Goal: Information Seeking & Learning: Learn about a topic

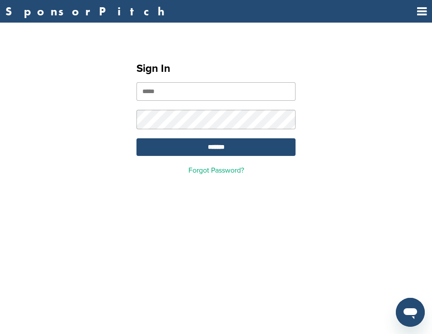
click at [252, 91] on input "email" at bounding box center [216, 91] width 159 height 19
type input "**********"
click at [254, 144] on input "*******" at bounding box center [216, 147] width 159 height 18
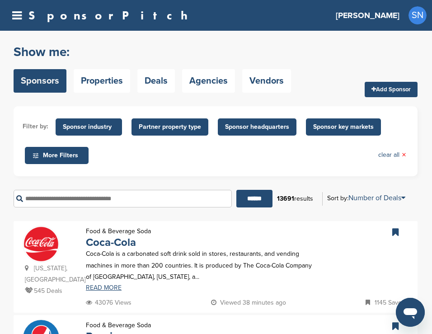
click at [102, 128] on span "Sponsor industry" at bounding box center [89, 127] width 52 height 10
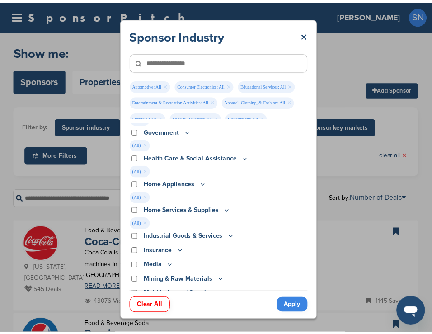
scroll to position [293, 0]
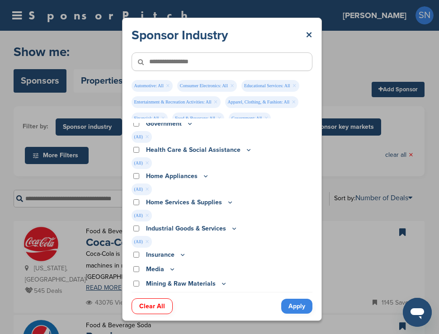
click at [295, 310] on link "Apply" at bounding box center [296, 306] width 31 height 15
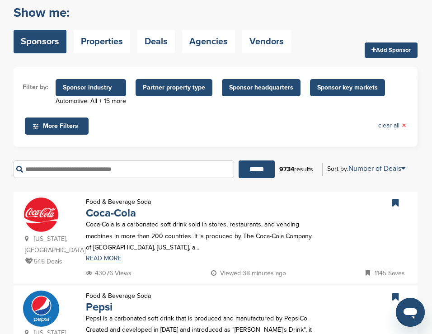
scroll to position [38, 0]
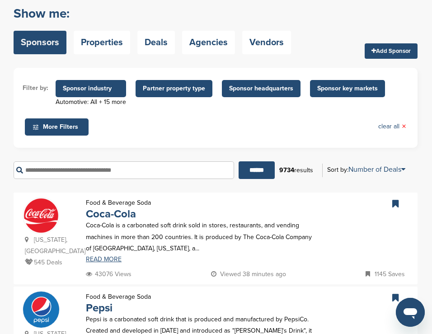
click at [86, 83] on span "Sponsor industry" at bounding box center [91, 88] width 71 height 17
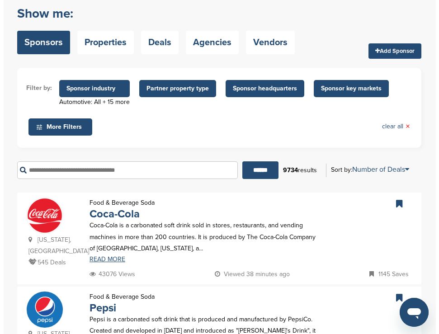
scroll to position [0, 0]
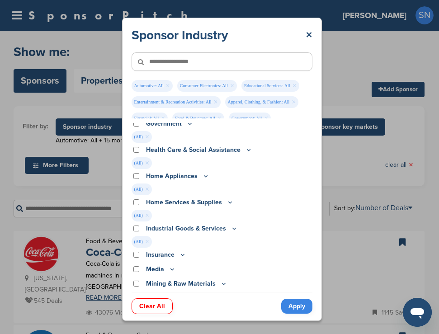
click at [142, 304] on link "Clear All" at bounding box center [152, 307] width 41 height 16
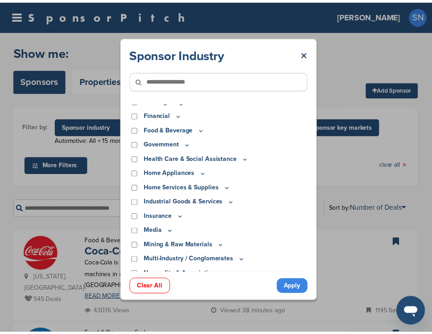
scroll to position [123, 0]
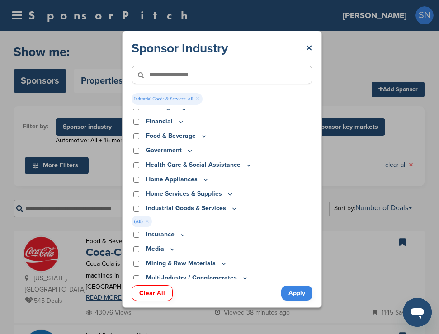
click at [296, 293] on link "Apply" at bounding box center [296, 293] width 31 height 15
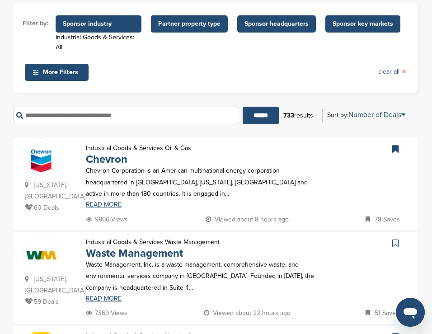
scroll to position [93, 0]
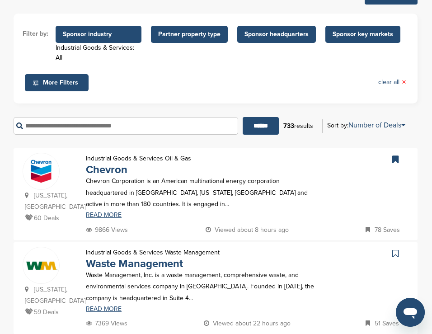
click at [105, 34] on span "Sponsor industry" at bounding box center [98, 34] width 71 height 10
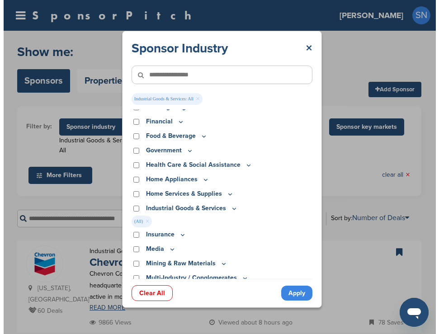
scroll to position [0, 0]
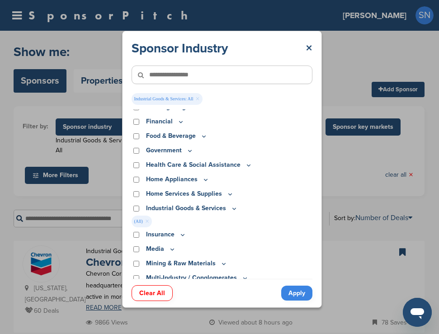
click at [232, 209] on icon at bounding box center [234, 209] width 7 height 8
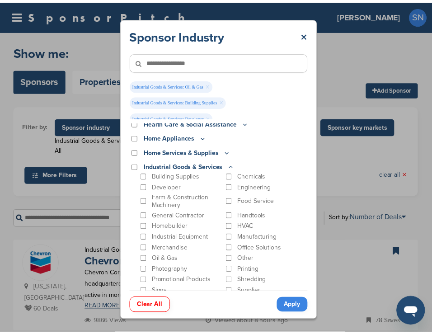
scroll to position [172, 0]
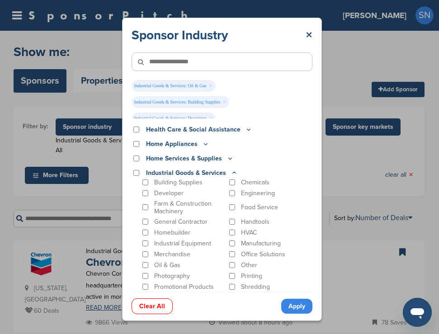
click at [294, 305] on link "Apply" at bounding box center [296, 306] width 31 height 15
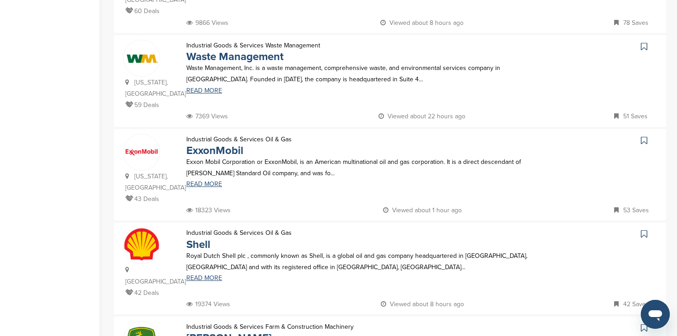
scroll to position [277, 0]
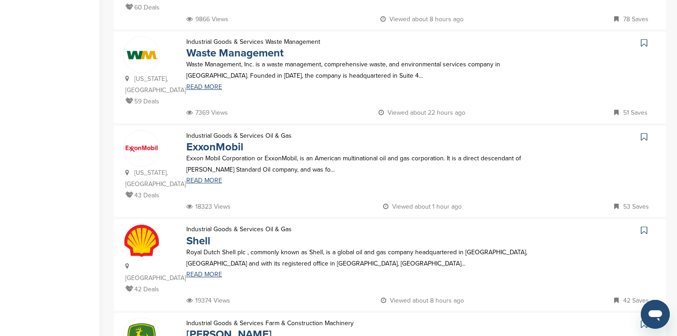
click at [432, 44] on icon at bounding box center [644, 42] width 6 height 9
click at [432, 133] on icon at bounding box center [644, 137] width 6 height 9
click at [432, 226] on icon at bounding box center [644, 230] width 6 height 9
click at [432, 320] on icon at bounding box center [644, 324] width 6 height 9
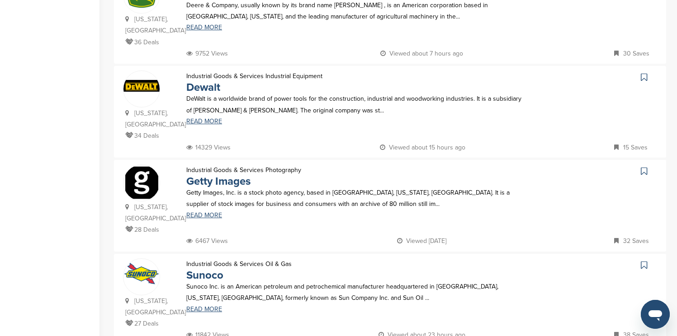
scroll to position [621, 0]
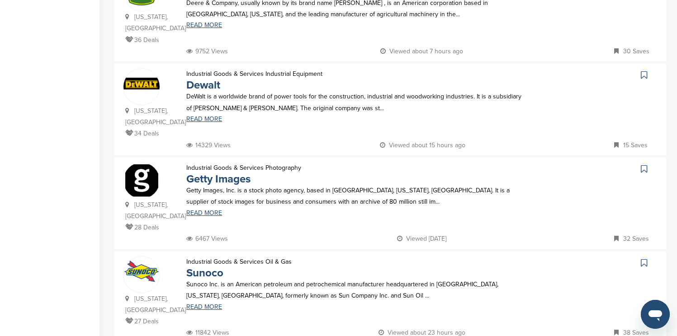
click at [432, 71] on icon at bounding box center [644, 75] width 6 height 9
click at [432, 165] on icon at bounding box center [644, 169] width 6 height 9
click at [432, 259] on icon at bounding box center [644, 263] width 6 height 9
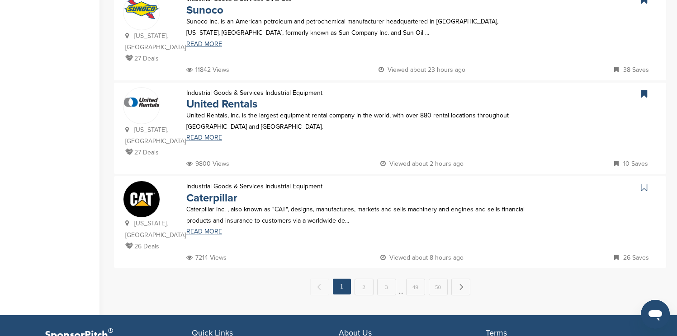
scroll to position [892, 0]
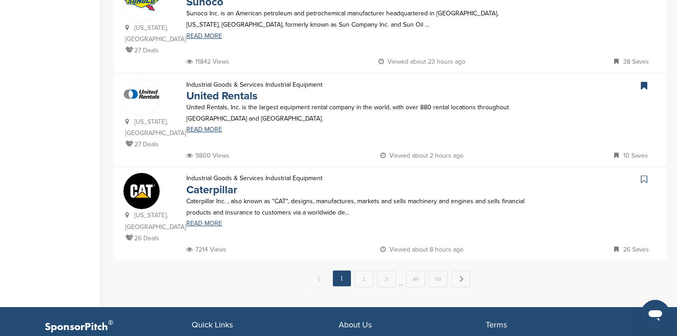
click at [432, 175] on icon at bounding box center [644, 179] width 6 height 9
click at [432, 271] on link "Next →" at bounding box center [460, 279] width 19 height 16
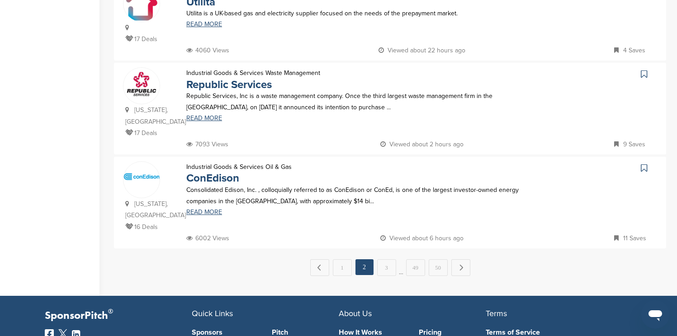
scroll to position [0, 0]
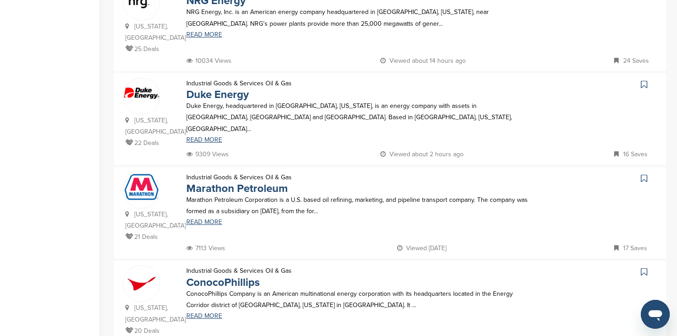
scroll to position [253, 0]
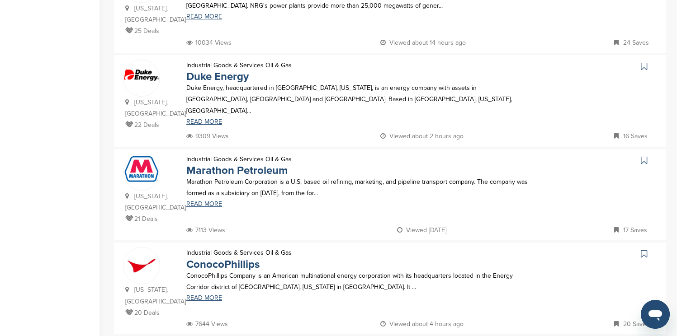
click at [432, 161] on icon at bounding box center [644, 160] width 6 height 9
click at [432, 250] on icon at bounding box center [644, 254] width 6 height 9
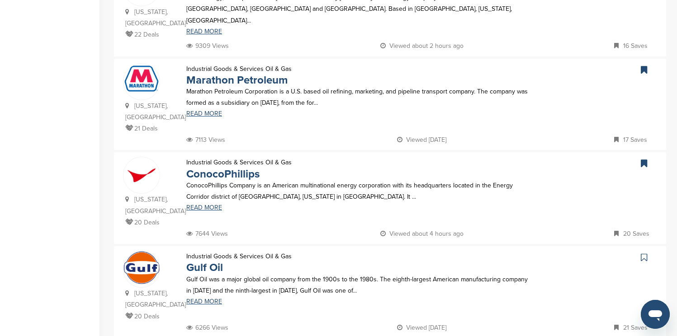
click at [432, 253] on icon at bounding box center [644, 257] width 6 height 9
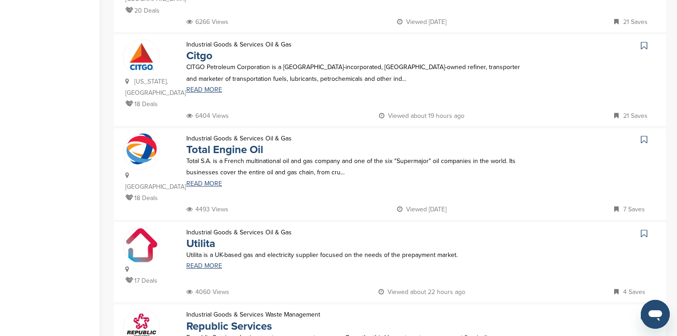
scroll to position [651, 0]
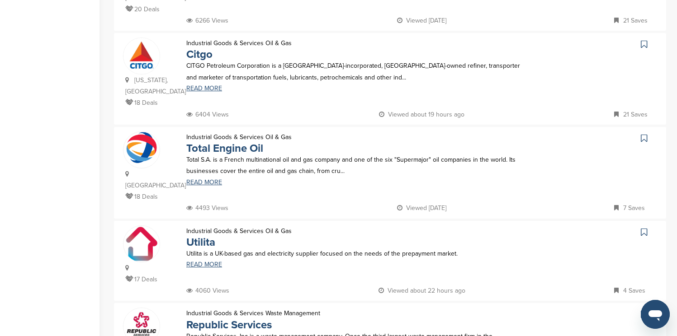
click at [432, 40] on icon at bounding box center [644, 44] width 6 height 9
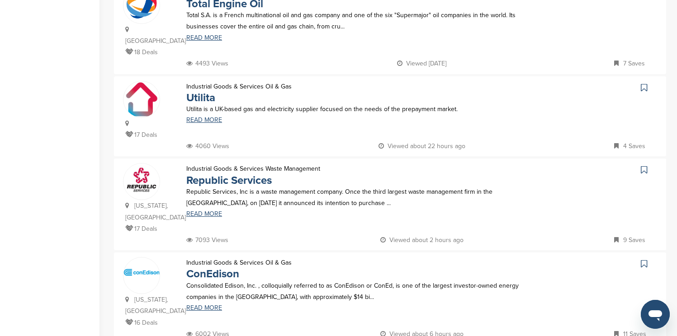
scroll to position [814, 0]
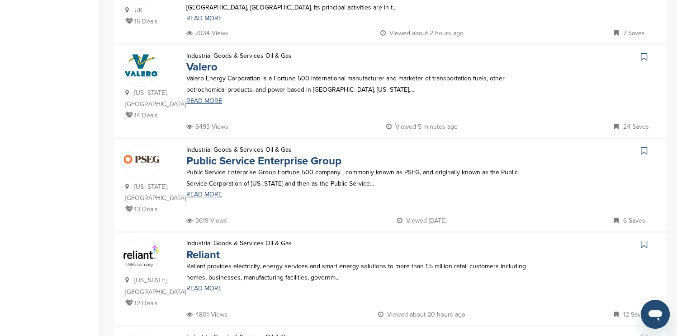
scroll to position [633, 0]
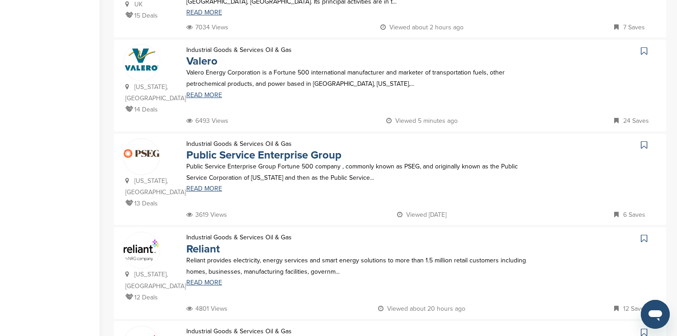
click at [432, 47] on icon at bounding box center [644, 51] width 6 height 9
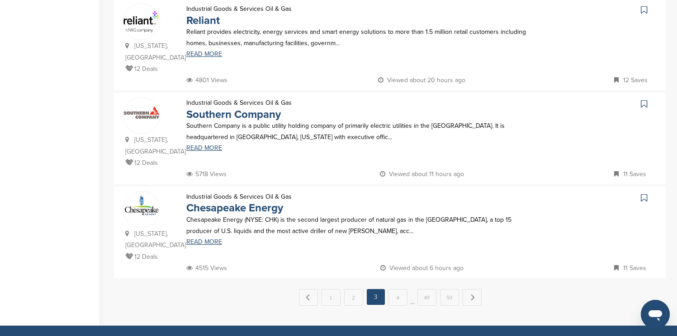
scroll to position [868, 0]
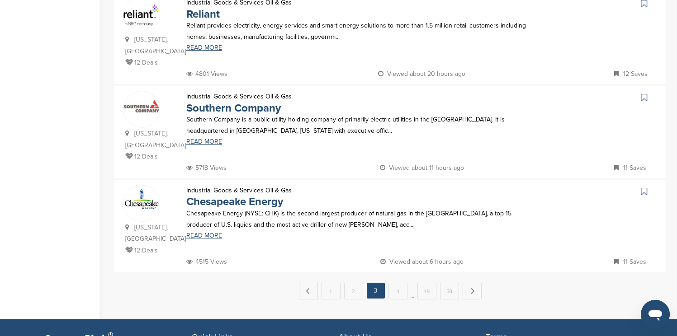
click at [432, 93] on icon at bounding box center [644, 97] width 6 height 9
click at [432, 283] on link "Next →" at bounding box center [472, 291] width 19 height 16
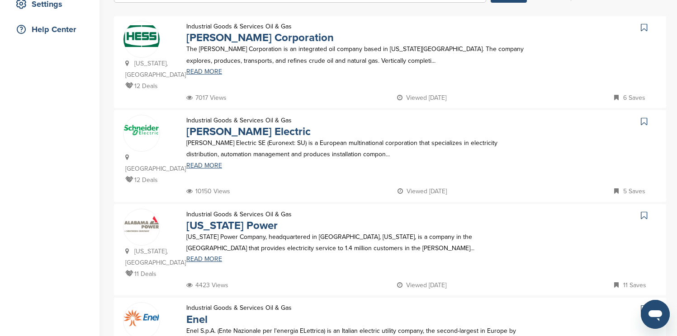
scroll to position [199, 0]
click at [432, 27] on icon at bounding box center [644, 26] width 6 height 9
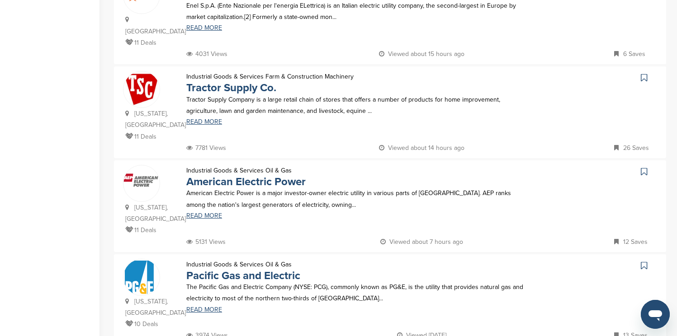
scroll to position [543, 0]
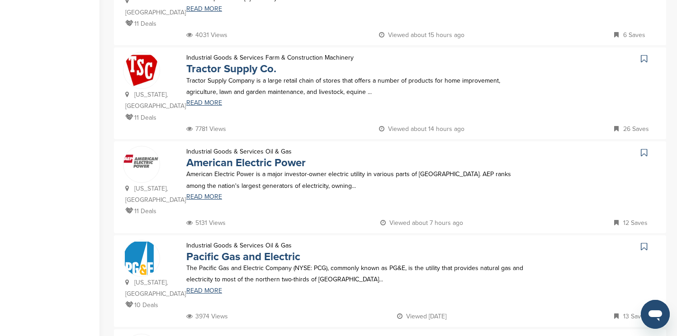
click at [432, 54] on icon at bounding box center [644, 58] width 6 height 9
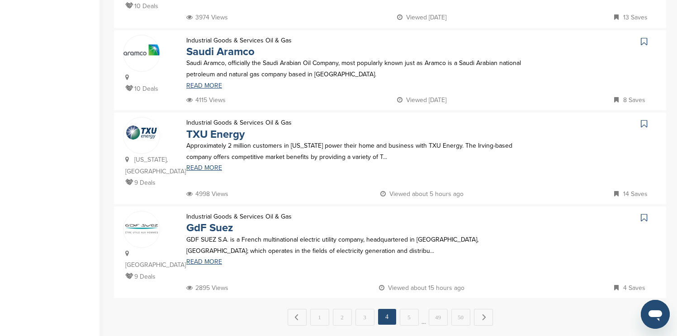
scroll to position [868, 0]
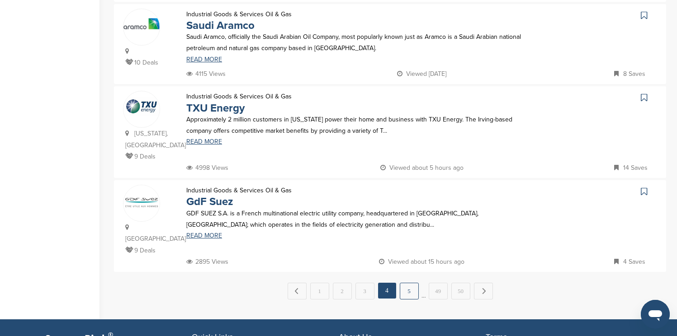
click at [416, 283] on link "5" at bounding box center [409, 291] width 19 height 17
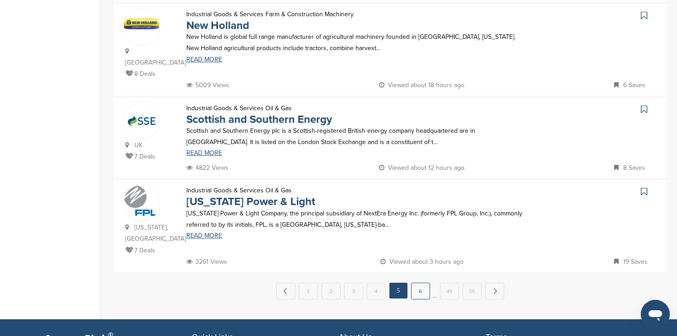
click at [421, 283] on link "6" at bounding box center [420, 291] width 19 height 17
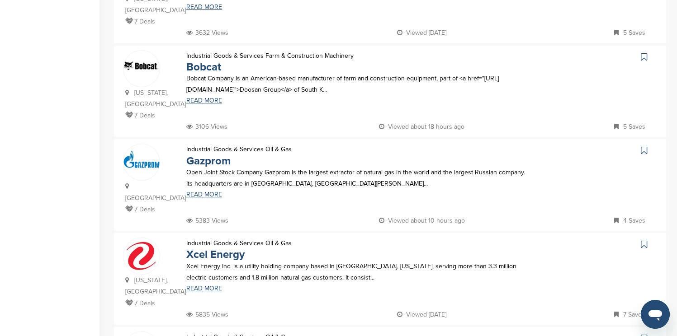
scroll to position [362, 0]
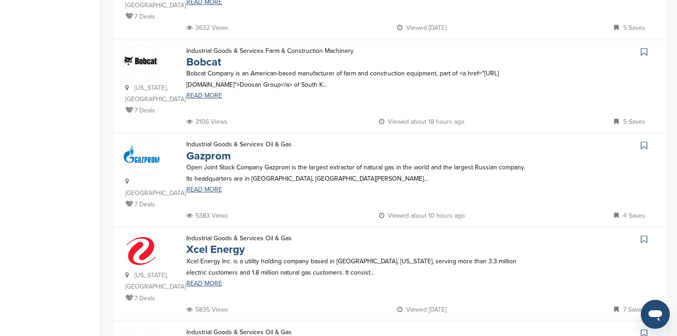
click at [432, 47] on icon at bounding box center [644, 51] width 6 height 9
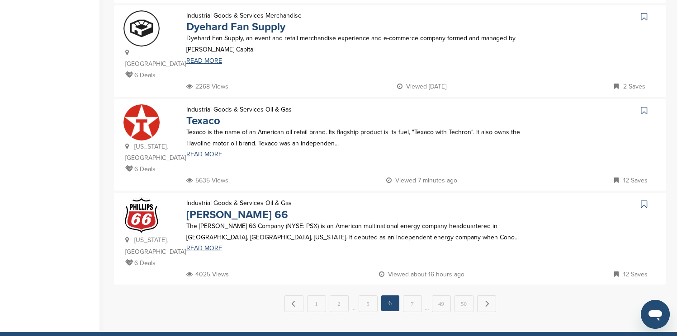
scroll to position [886, 0]
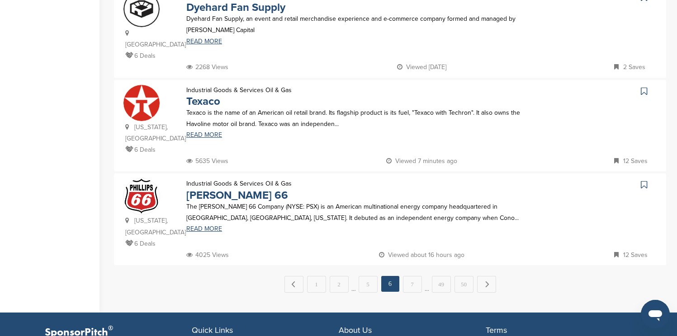
click at [432, 85] on link at bounding box center [645, 92] width 13 height 14
click at [432, 180] on icon at bounding box center [644, 184] width 6 height 9
click at [432, 276] on link "Next →" at bounding box center [486, 284] width 19 height 16
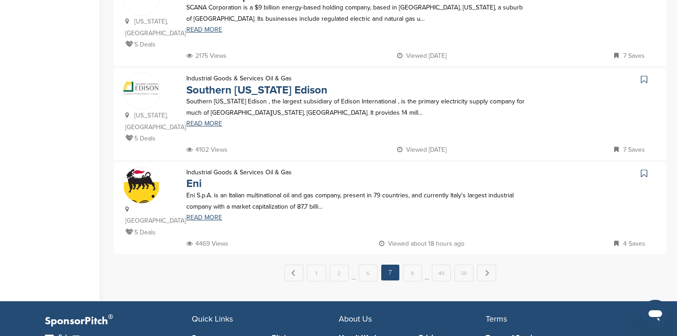
click at [432, 265] on link "Next →" at bounding box center [486, 273] width 19 height 17
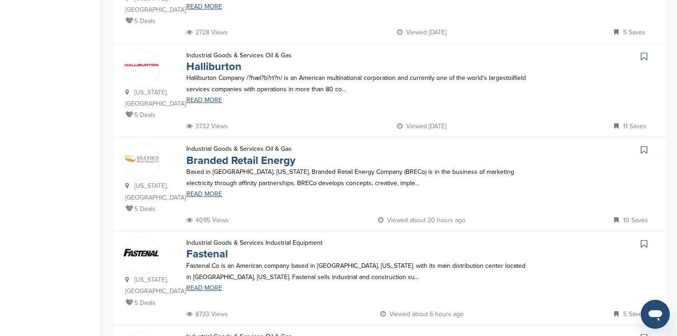
scroll to position [362, 0]
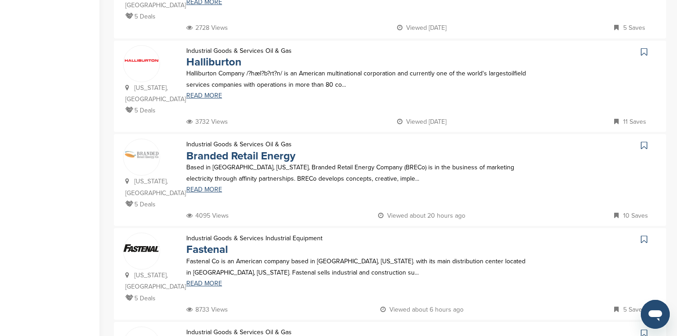
click at [432, 47] on icon at bounding box center [644, 51] width 6 height 9
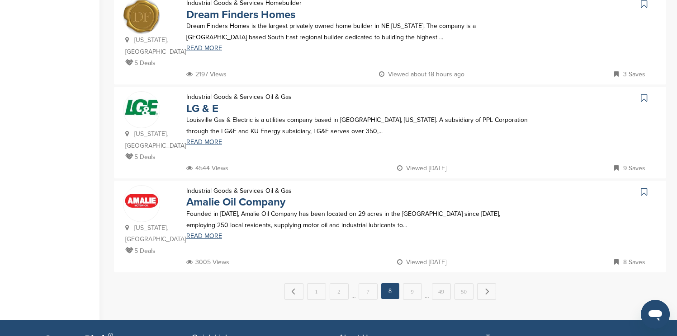
scroll to position [868, 0]
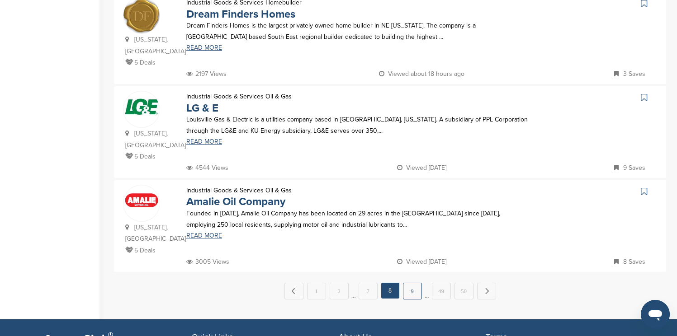
click at [413, 283] on link "9" at bounding box center [412, 291] width 19 height 17
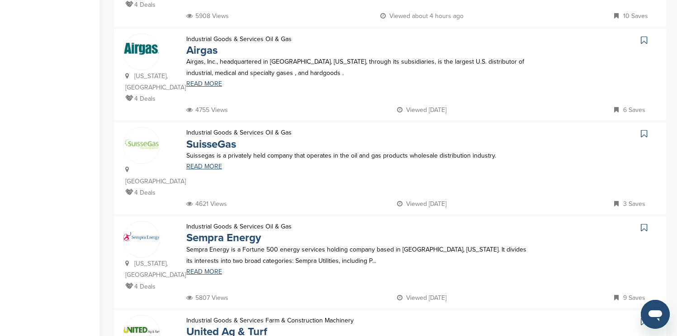
scroll to position [380, 0]
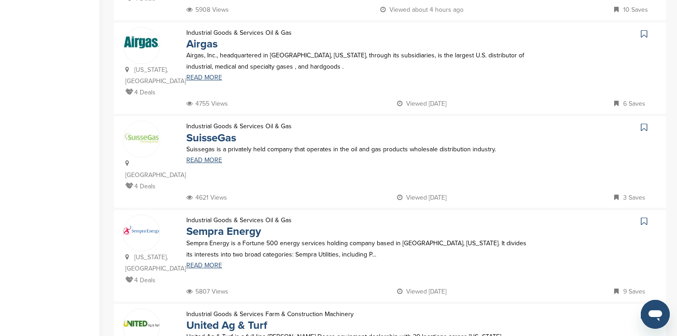
click at [432, 29] on icon at bounding box center [644, 33] width 6 height 9
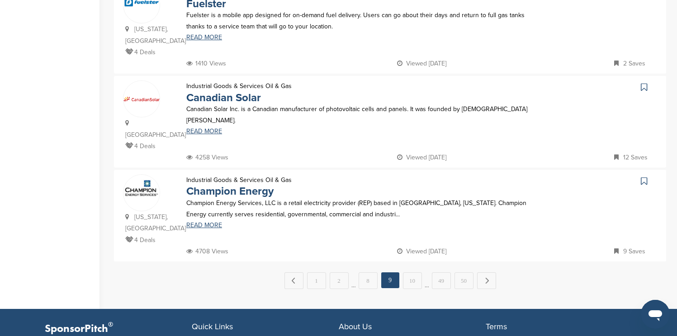
scroll to position [886, 0]
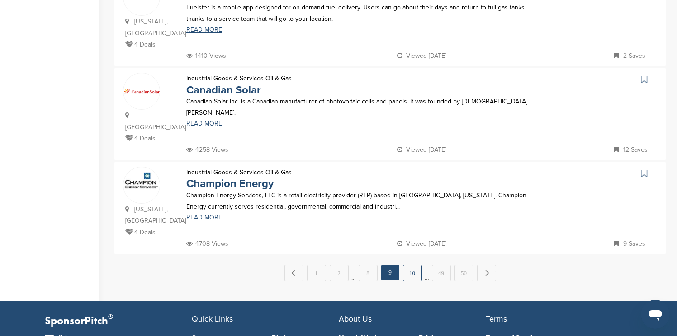
click at [418, 265] on link "10" at bounding box center [412, 273] width 19 height 17
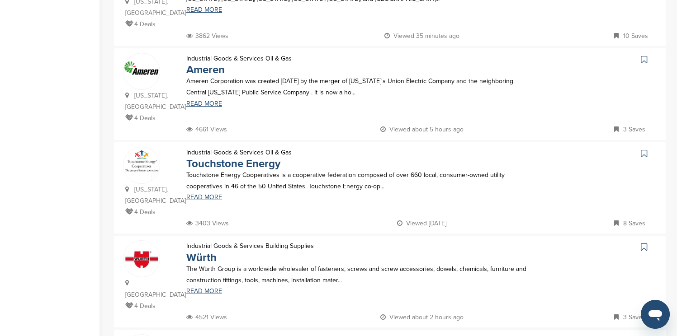
scroll to position [271, 0]
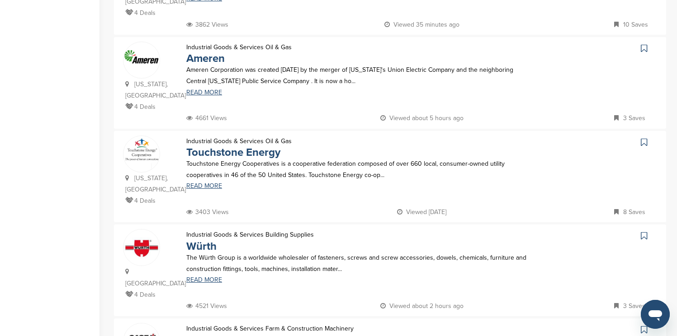
click at [432, 44] on icon at bounding box center [644, 48] width 6 height 9
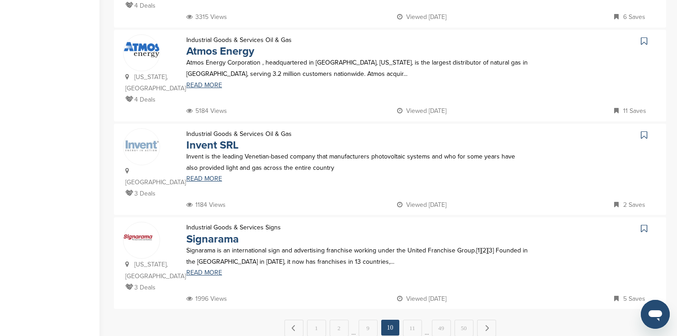
scroll to position [850, 0]
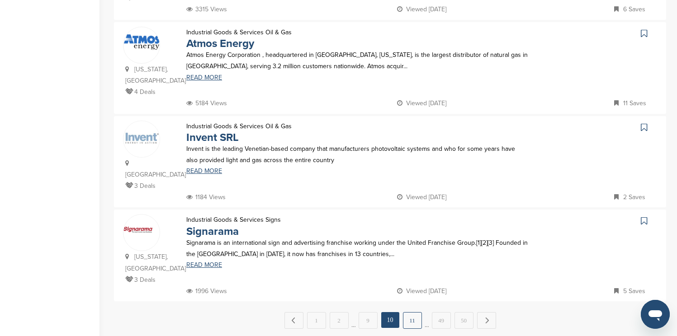
click at [410, 313] on link "11" at bounding box center [412, 321] width 19 height 17
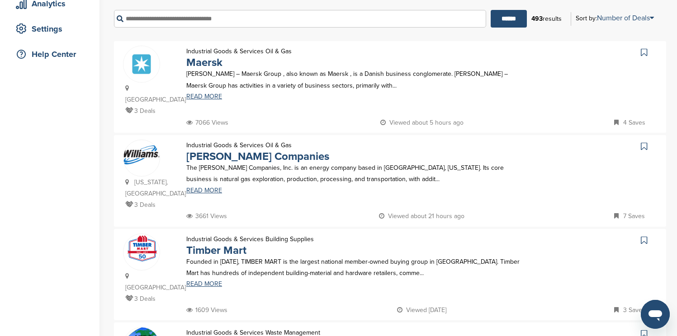
scroll to position [181, 0]
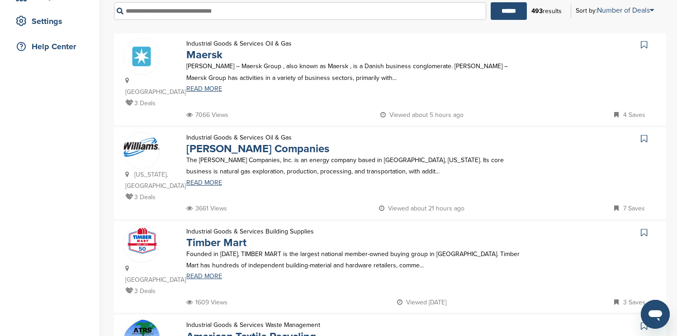
click at [432, 45] on icon at bounding box center [644, 44] width 6 height 9
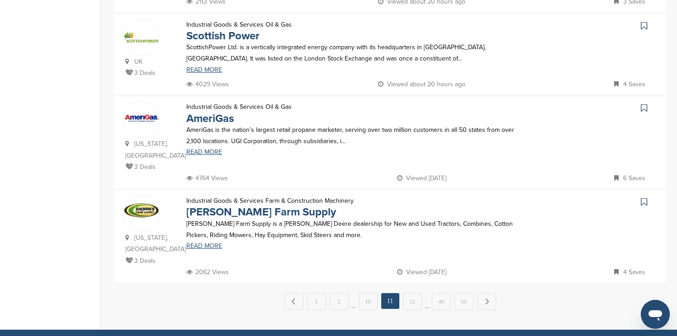
scroll to position [868, 0]
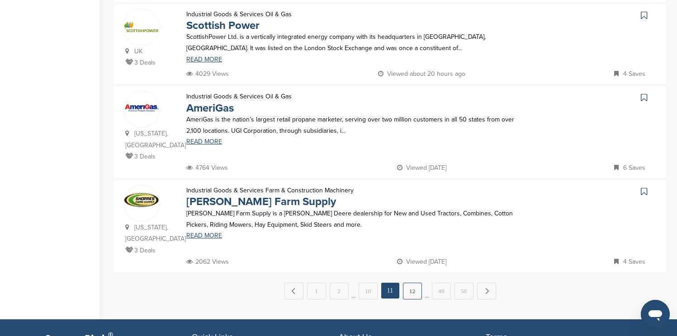
click at [413, 283] on link "12" at bounding box center [412, 291] width 19 height 17
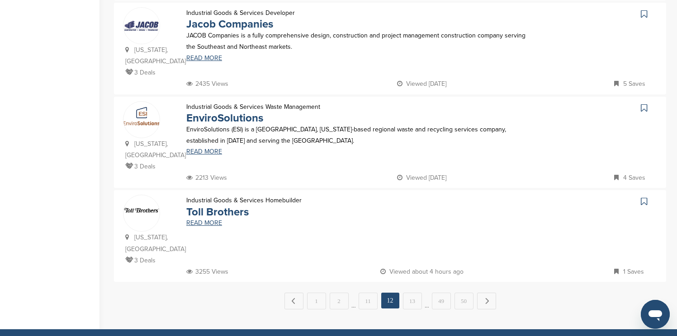
scroll to position [886, 0]
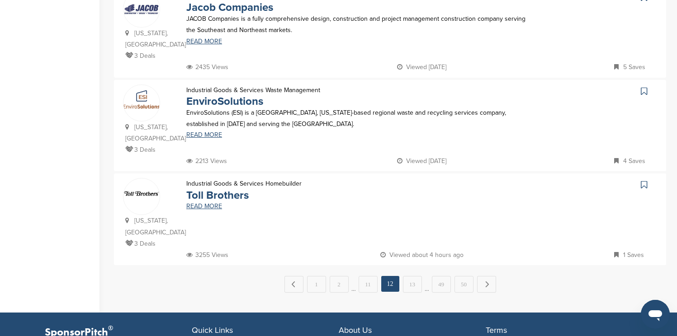
click at [413, 276] on link "13" at bounding box center [412, 284] width 19 height 17
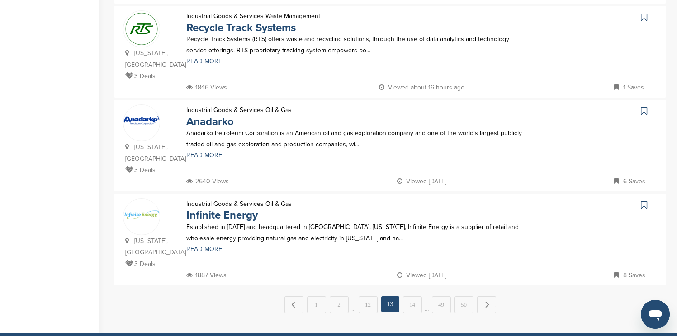
scroll to position [868, 0]
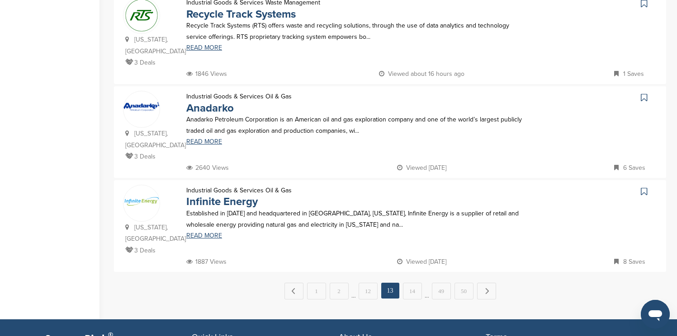
click at [413, 283] on link "14" at bounding box center [412, 291] width 19 height 17
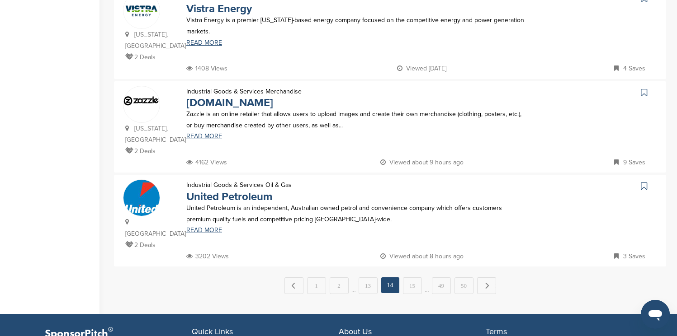
scroll to position [886, 0]
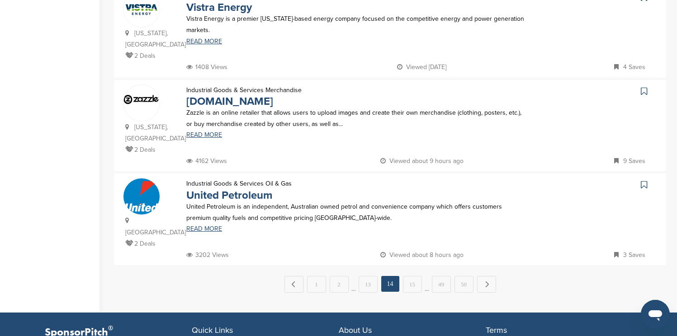
click at [432, 87] on icon at bounding box center [644, 91] width 6 height 9
click at [415, 276] on link "15" at bounding box center [412, 284] width 19 height 17
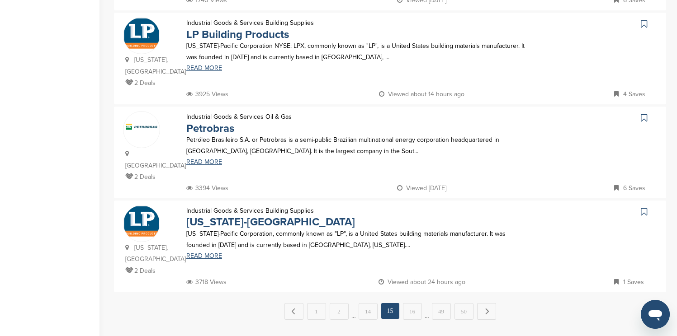
scroll to position [850, 0]
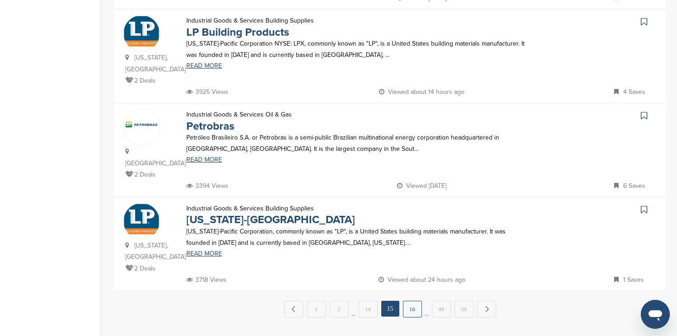
click at [412, 301] on link "16" at bounding box center [412, 309] width 19 height 17
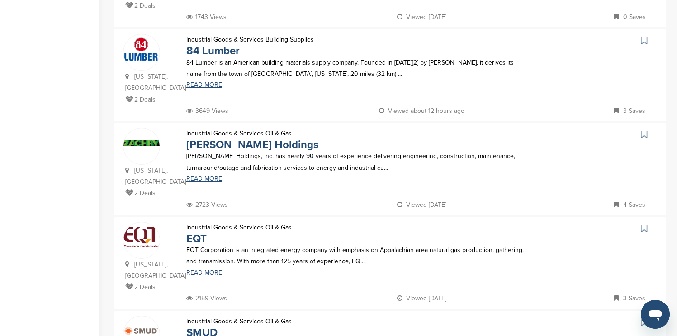
scroll to position [543, 0]
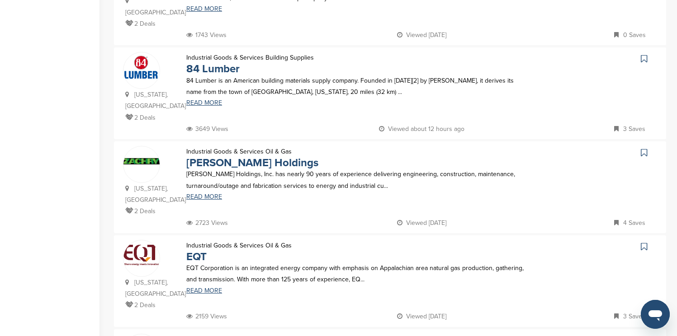
click at [432, 54] on icon at bounding box center [644, 58] width 6 height 9
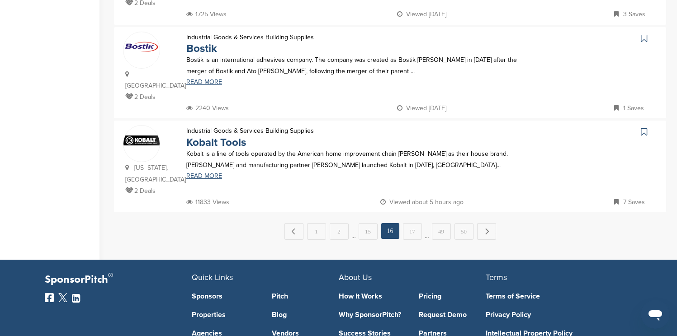
scroll to position [941, 0]
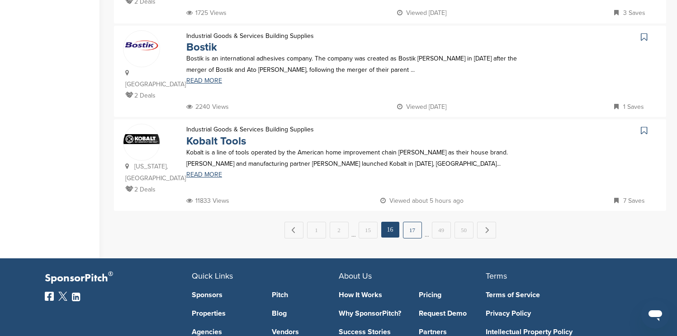
click at [412, 222] on link "17" at bounding box center [412, 230] width 19 height 17
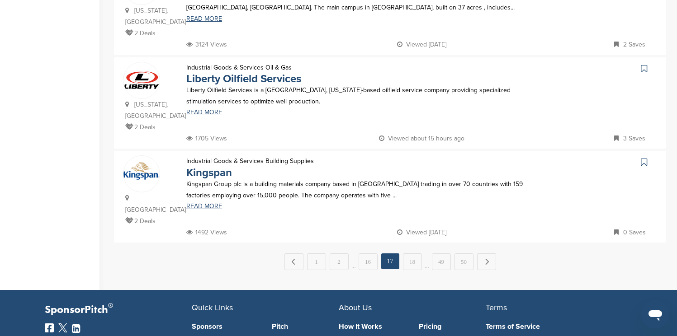
scroll to position [923, 0]
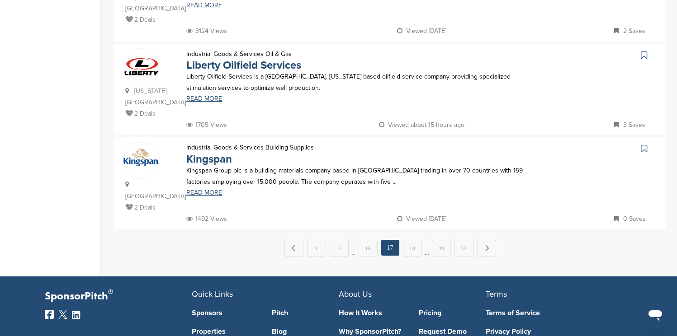
click at [412, 240] on link "18" at bounding box center [412, 248] width 19 height 17
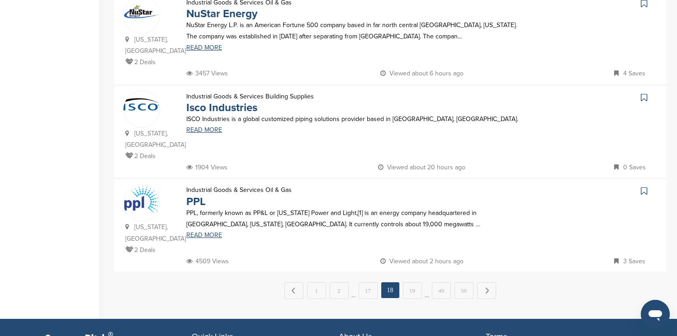
scroll to position [905, 0]
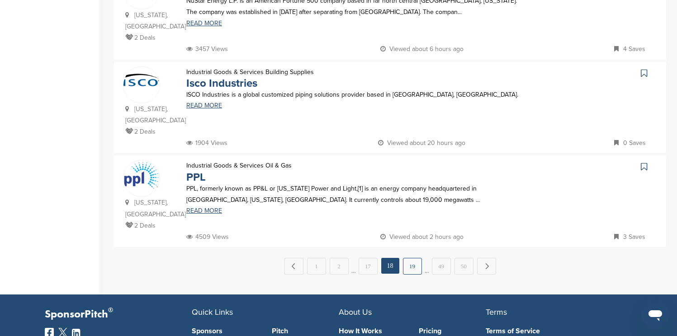
click at [415, 258] on link "19" at bounding box center [412, 266] width 19 height 17
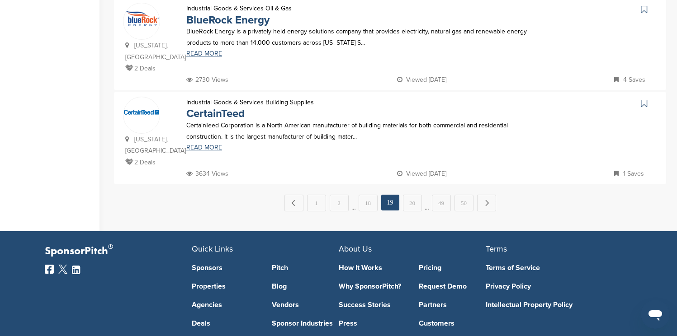
scroll to position [959, 0]
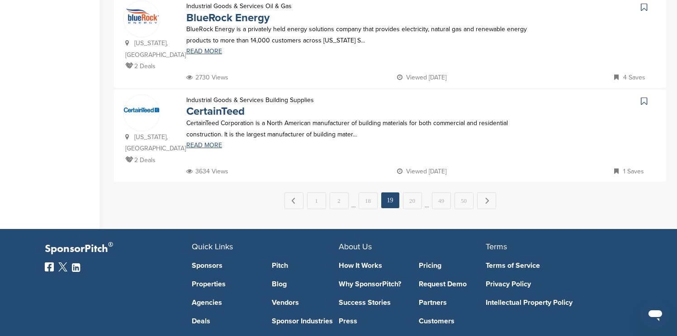
click at [415, 198] on link "20" at bounding box center [412, 201] width 19 height 17
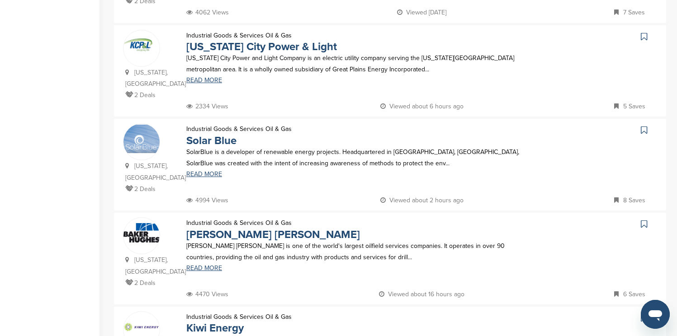
scroll to position [724, 0]
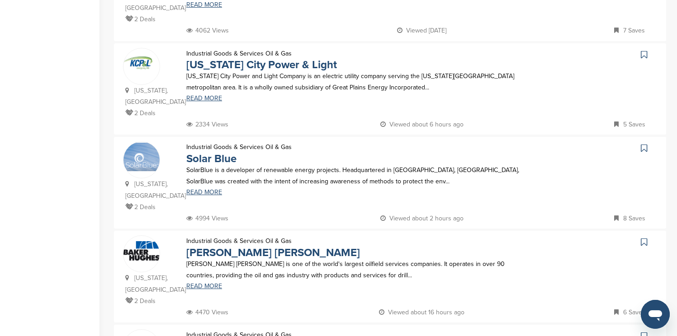
click at [432, 50] on icon at bounding box center [644, 54] width 6 height 9
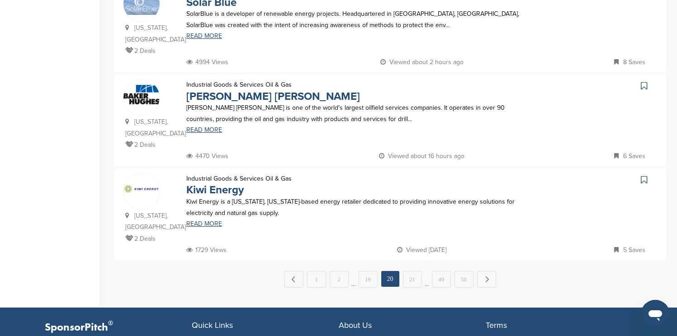
scroll to position [886, 0]
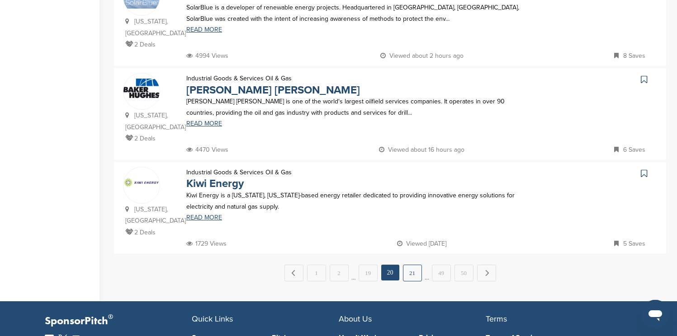
click at [417, 265] on link "21" at bounding box center [412, 273] width 19 height 17
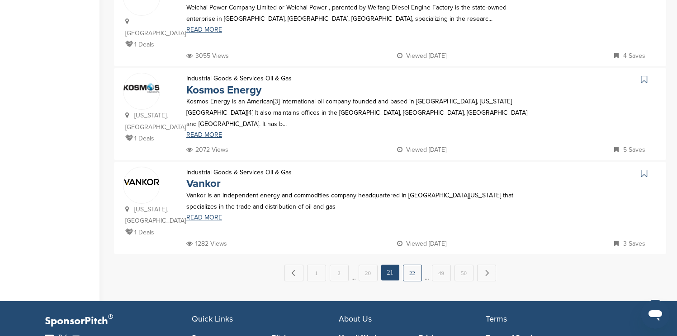
click at [416, 265] on link "22" at bounding box center [412, 273] width 19 height 17
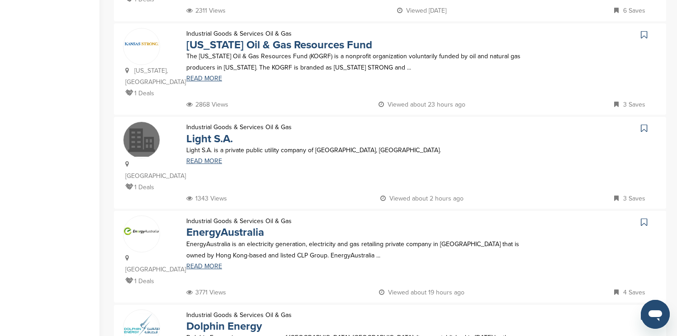
scroll to position [380, 0]
click at [432, 29] on icon at bounding box center [644, 33] width 6 height 9
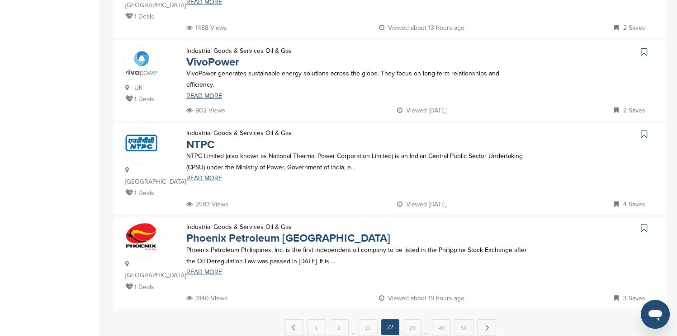
scroll to position [850, 0]
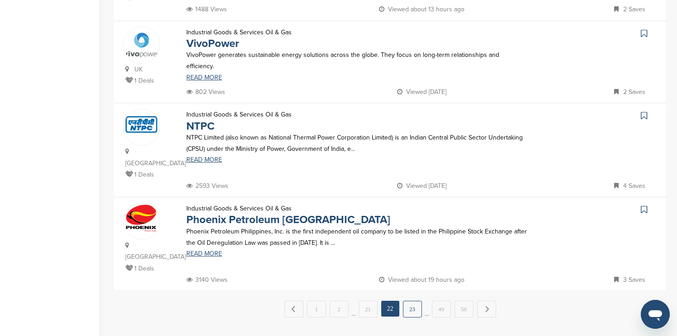
click at [411, 301] on link "23" at bounding box center [412, 309] width 19 height 17
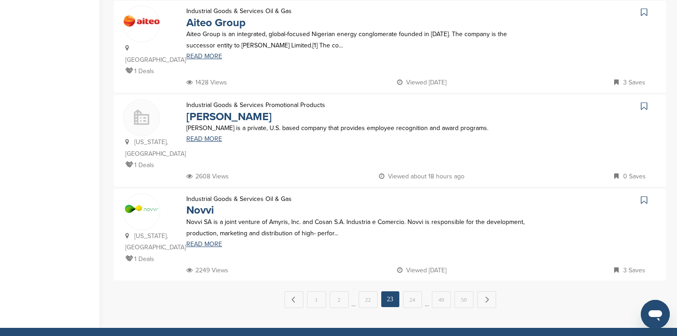
scroll to position [868, 0]
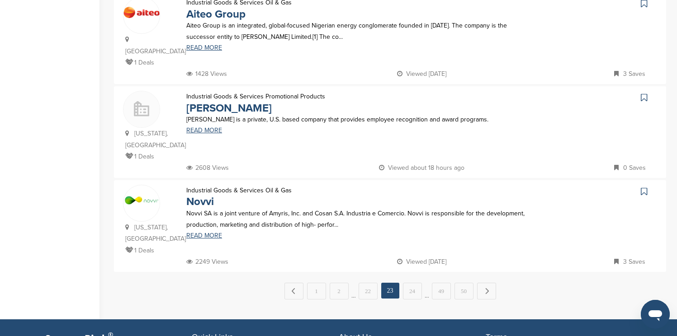
click at [411, 283] on link "24" at bounding box center [412, 291] width 19 height 17
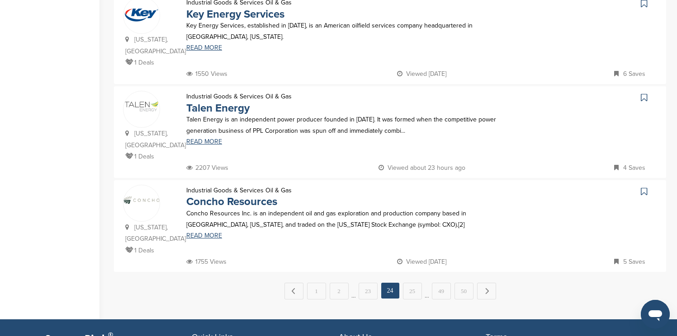
click at [411, 283] on link "25" at bounding box center [412, 291] width 19 height 17
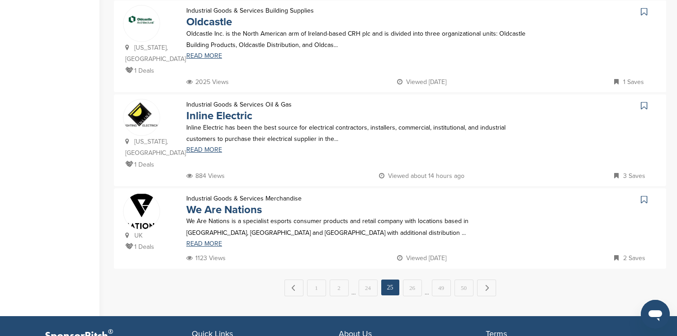
scroll to position [850, 0]
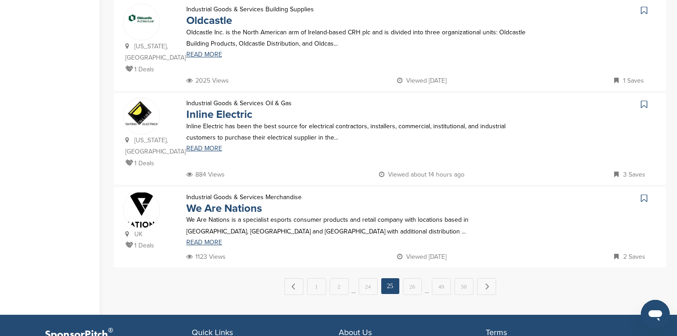
click at [412, 279] on link "26" at bounding box center [412, 287] width 19 height 17
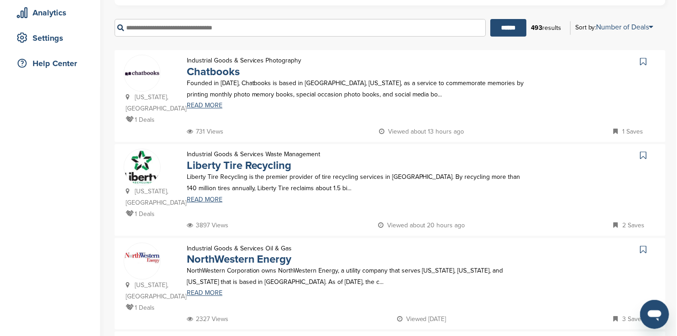
scroll to position [165, 0]
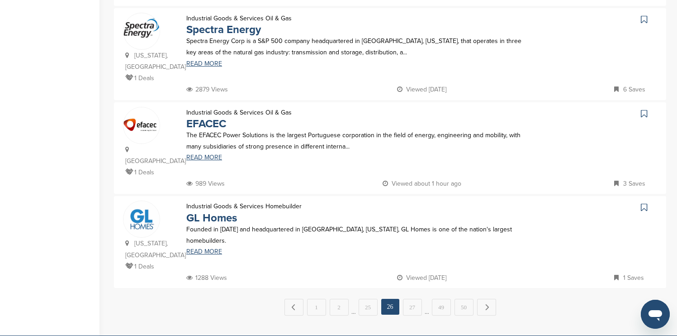
scroll to position [871, 0]
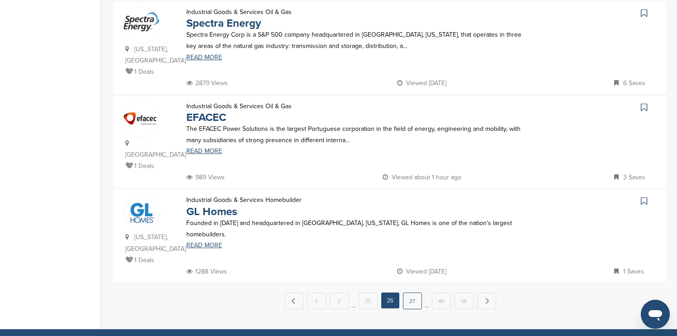
click at [412, 292] on link "27" at bounding box center [412, 300] width 19 height 17
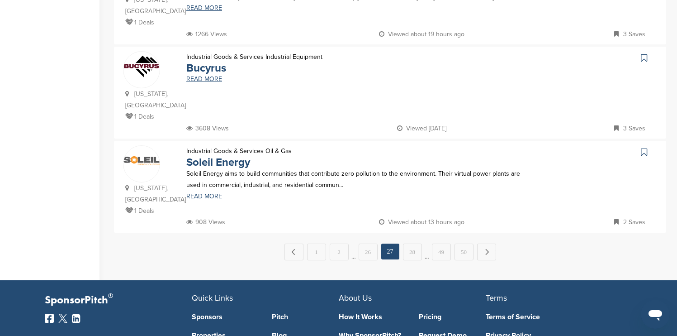
scroll to position [886, 0]
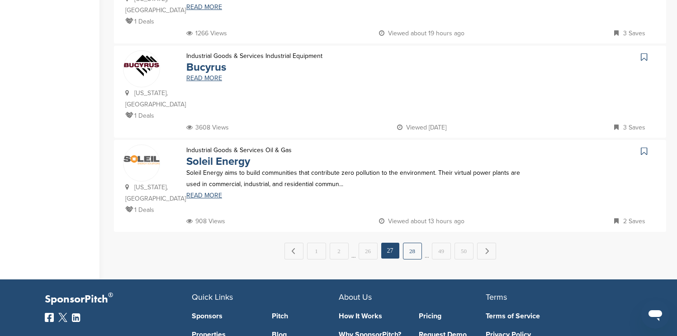
click at [418, 242] on link "28" at bounding box center [412, 250] width 19 height 17
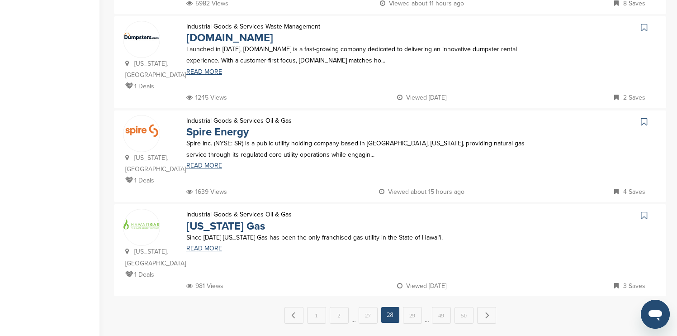
scroll to position [868, 0]
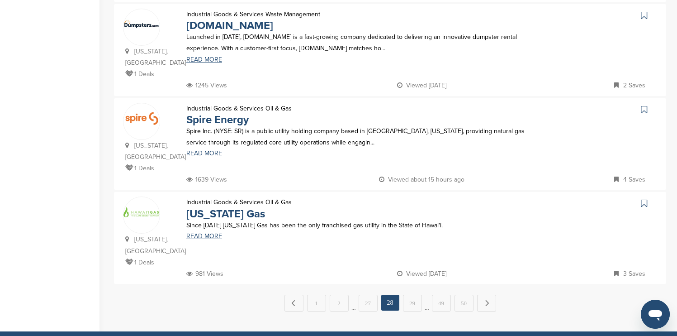
click at [432, 105] on icon at bounding box center [644, 109] width 6 height 9
click at [413, 294] on link "29" at bounding box center [412, 302] width 19 height 17
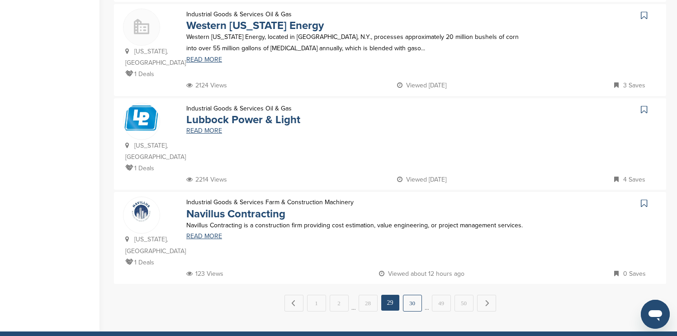
click at [410, 294] on link "30" at bounding box center [412, 302] width 19 height 17
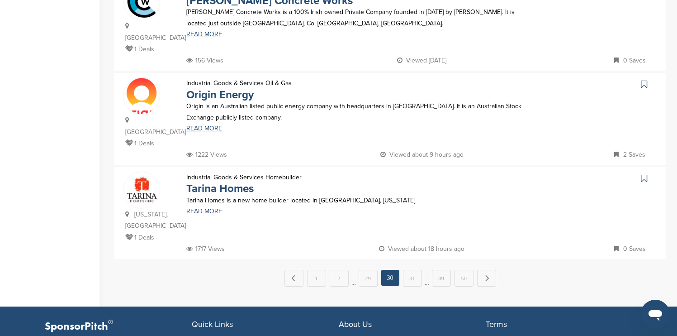
scroll to position [886, 0]
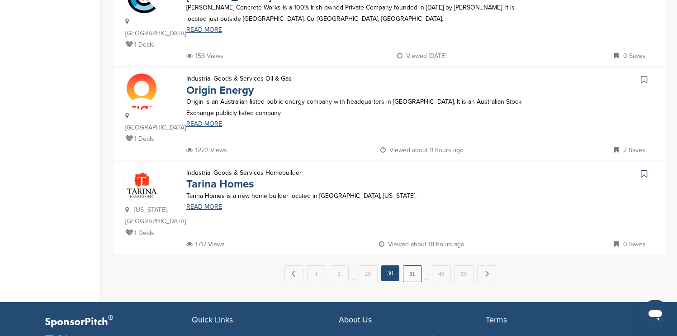
click at [409, 265] on link "31" at bounding box center [412, 273] width 19 height 17
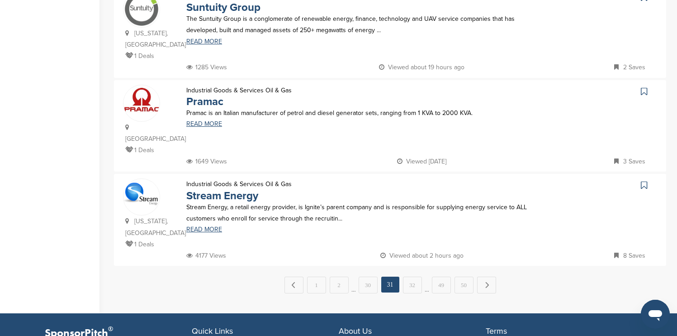
click at [409, 276] on link "32" at bounding box center [412, 284] width 19 height 17
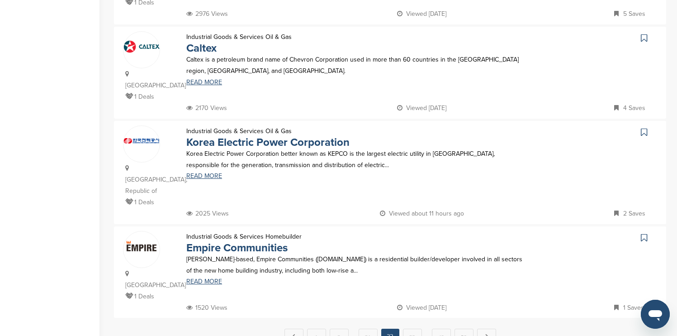
scroll to position [868, 0]
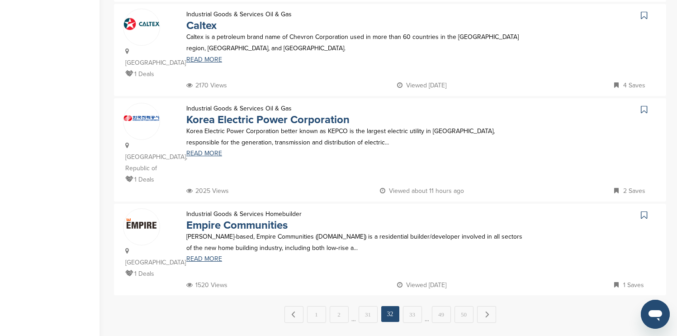
click at [409, 306] on link "33" at bounding box center [412, 314] width 19 height 17
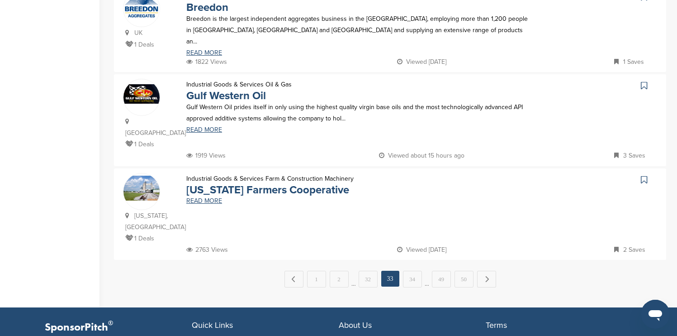
scroll to position [886, 0]
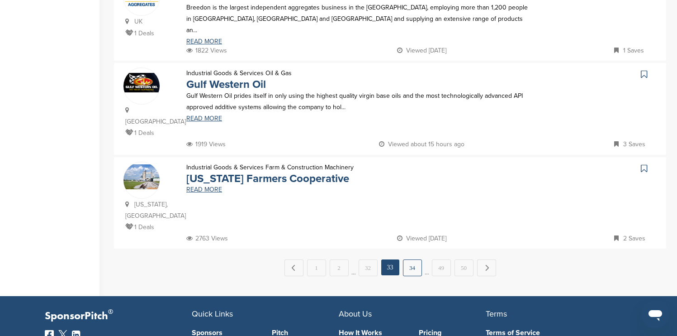
click at [415, 259] on link "34" at bounding box center [412, 267] width 19 height 17
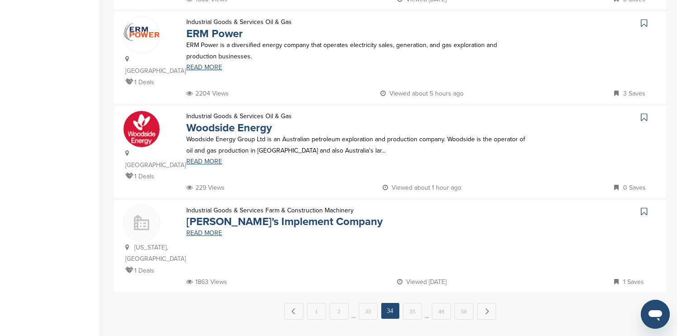
scroll to position [850, 0]
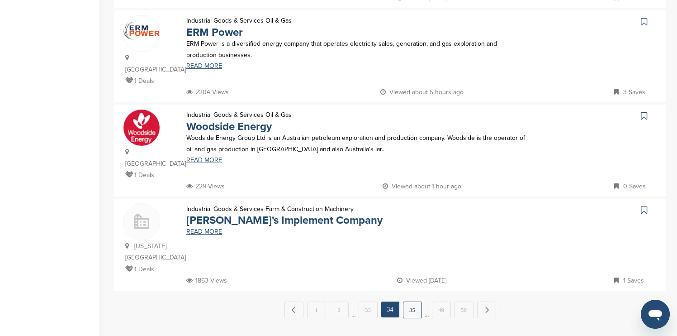
click at [415, 301] on link "35" at bounding box center [412, 309] width 19 height 17
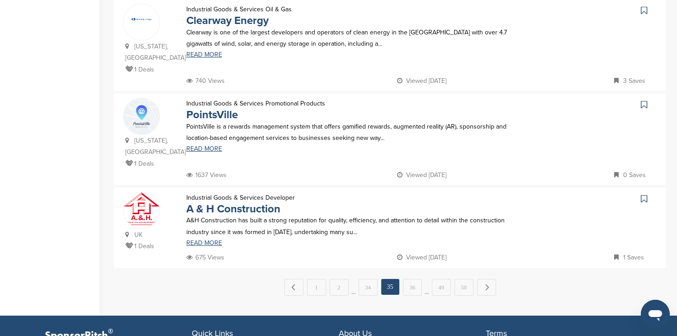
click at [415, 279] on link "36" at bounding box center [412, 287] width 19 height 17
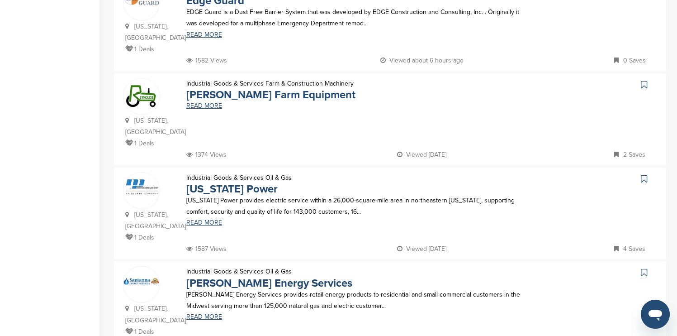
scroll to position [796, 0]
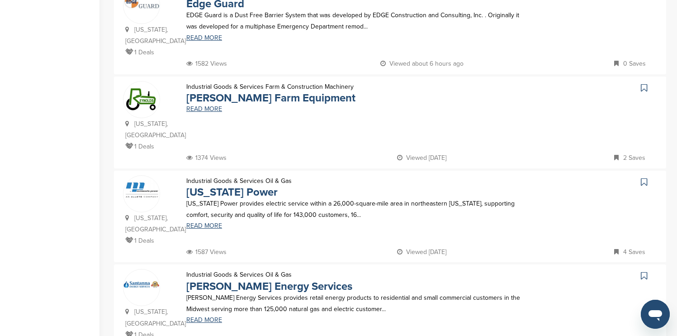
click at [432, 83] on icon at bounding box center [644, 87] width 6 height 9
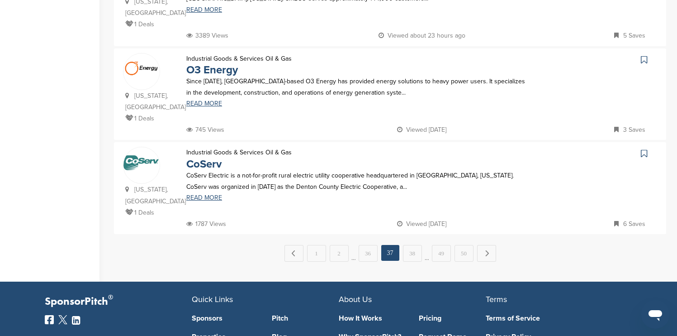
scroll to position [923, 0]
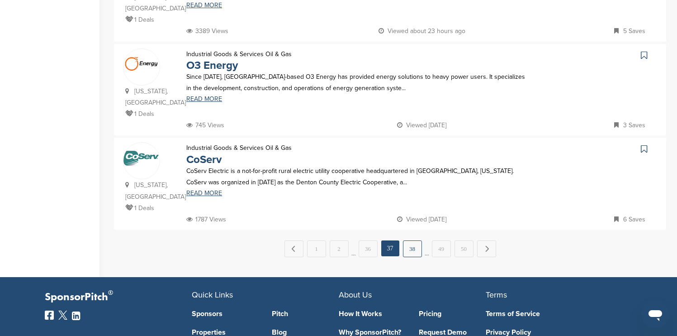
click at [413, 240] on link "38" at bounding box center [412, 248] width 19 height 17
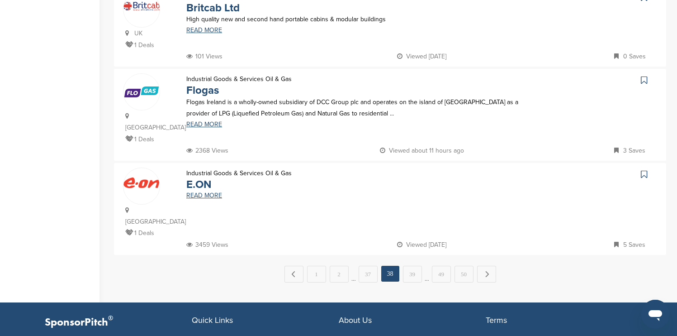
scroll to position [886, 0]
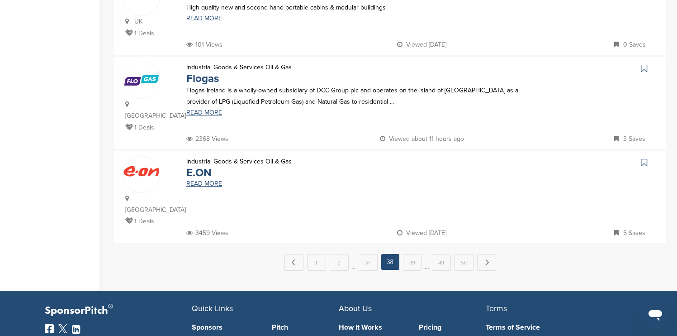
click at [413, 254] on link "39" at bounding box center [412, 262] width 19 height 17
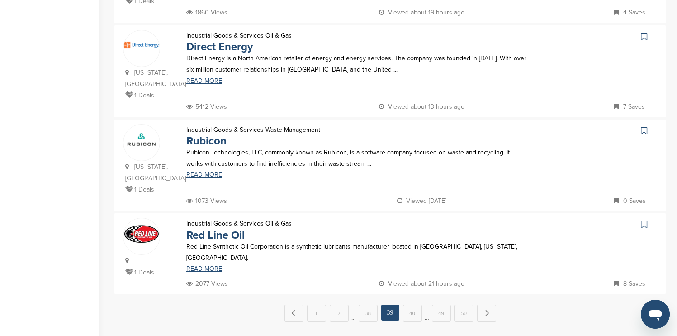
scroll to position [868, 0]
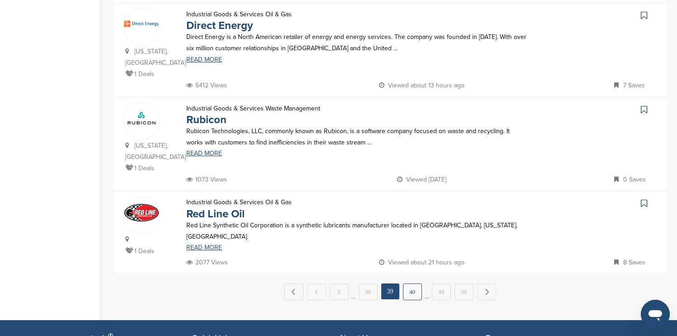
click at [414, 283] on link "40" at bounding box center [412, 291] width 19 height 17
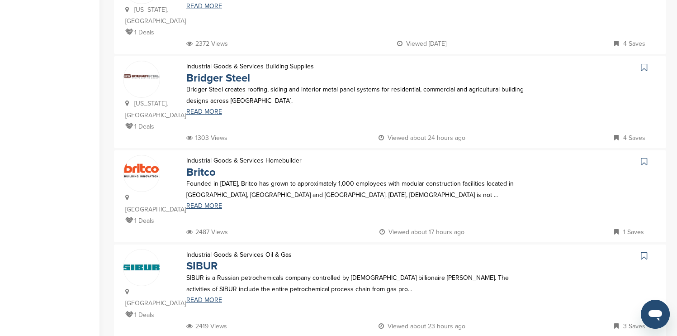
scroll to position [832, 0]
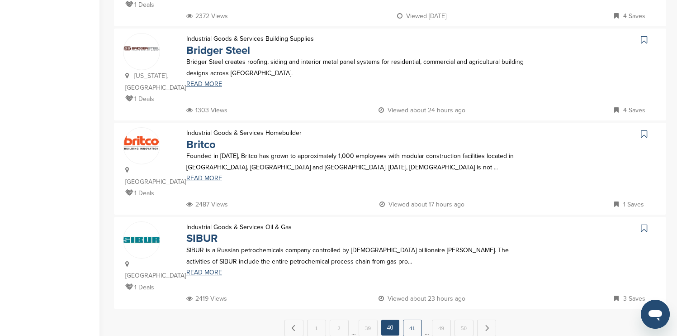
click at [412, 319] on link "41" at bounding box center [412, 327] width 19 height 17
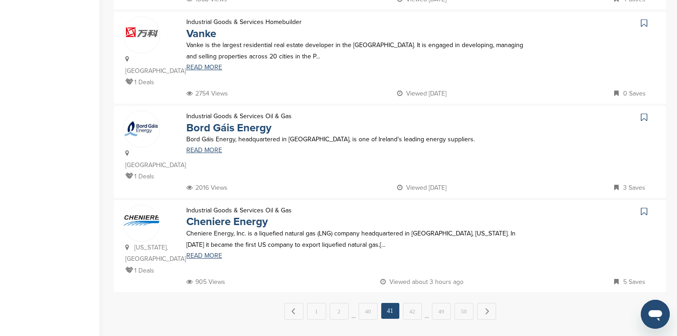
scroll to position [850, 0]
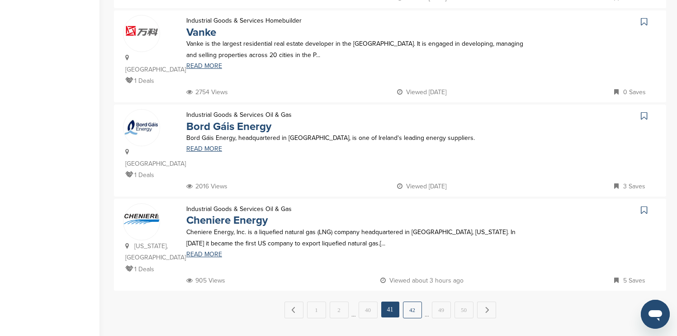
click at [411, 301] on link "42" at bounding box center [412, 309] width 19 height 17
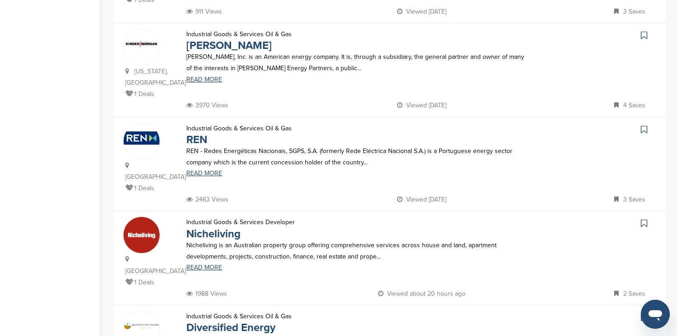
scroll to position [289, 0]
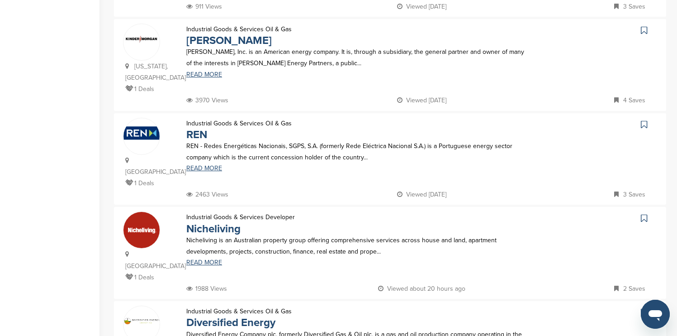
click at [432, 26] on icon at bounding box center [644, 30] width 6 height 9
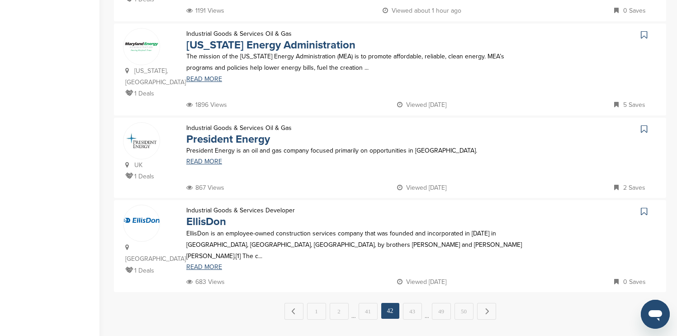
scroll to position [868, 0]
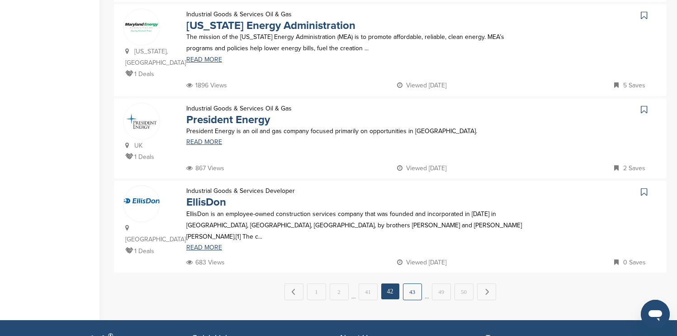
click at [407, 283] on link "43" at bounding box center [412, 291] width 19 height 17
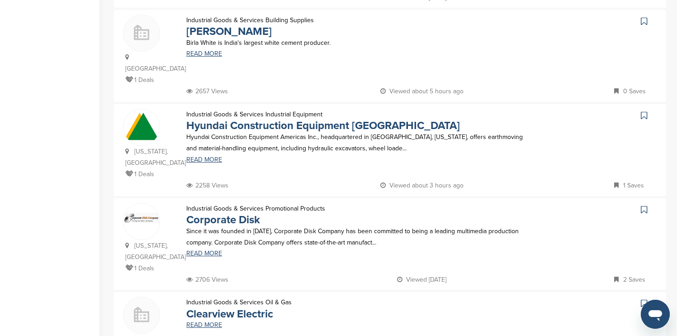
scroll to position [796, 0]
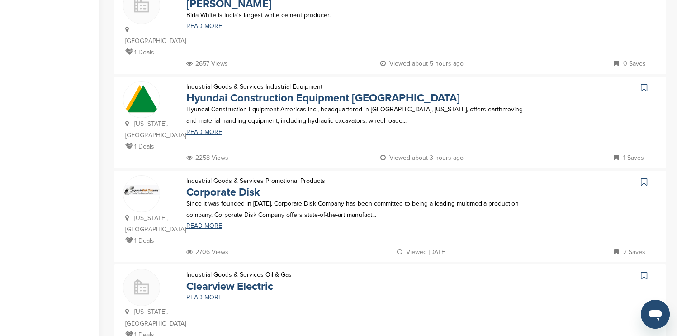
click at [432, 83] on icon at bounding box center [644, 87] width 6 height 9
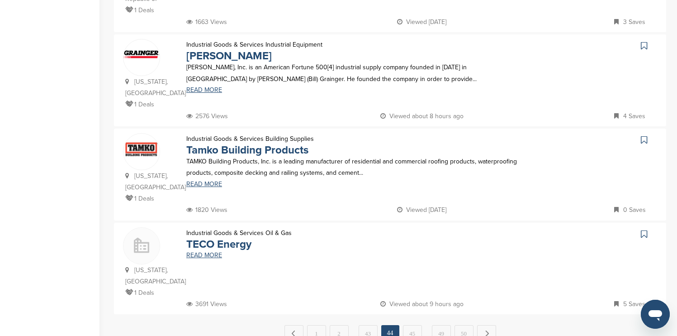
scroll to position [850, 0]
click at [412, 324] on link "45" at bounding box center [412, 332] width 19 height 17
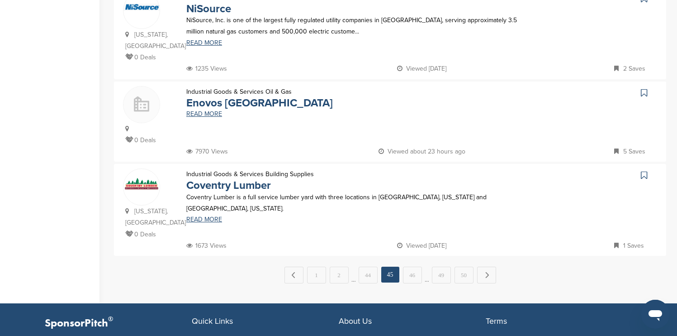
scroll to position [886, 0]
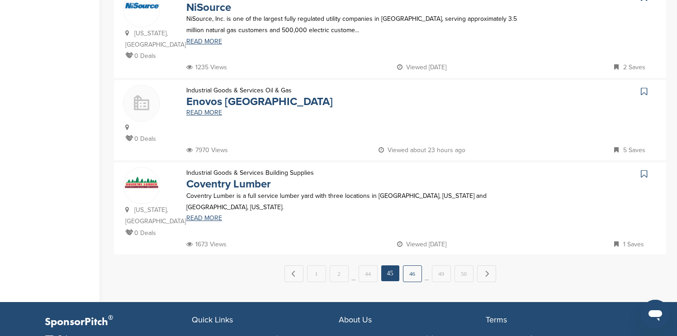
click at [414, 265] on link "46" at bounding box center [412, 273] width 19 height 17
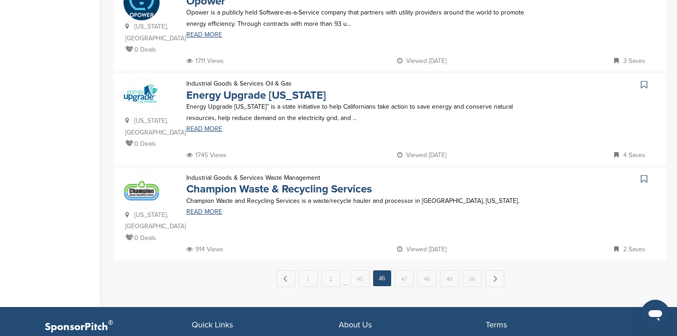
scroll to position [905, 0]
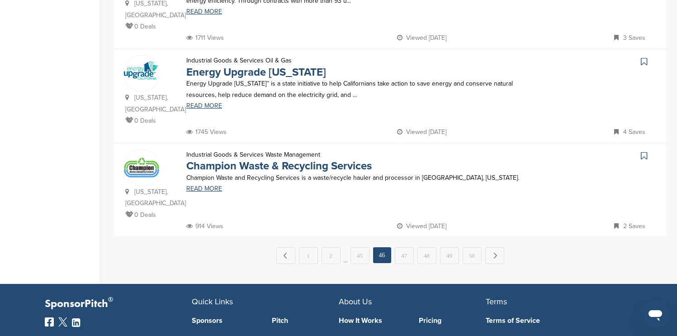
click at [414, 247] on div "← Previous 1 2 … 45 46 47 48 49 50 Next →" at bounding box center [390, 255] width 552 height 17
click at [409, 247] on link "47" at bounding box center [404, 255] width 19 height 17
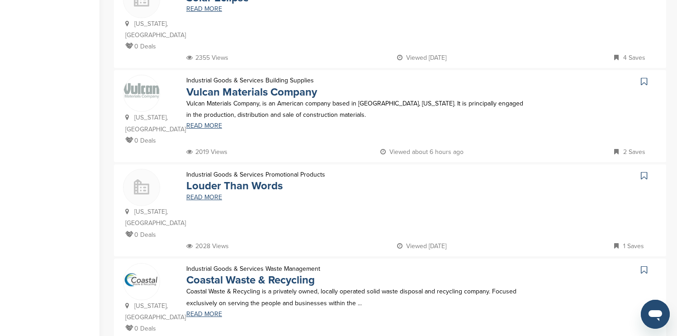
scroll to position [434, 0]
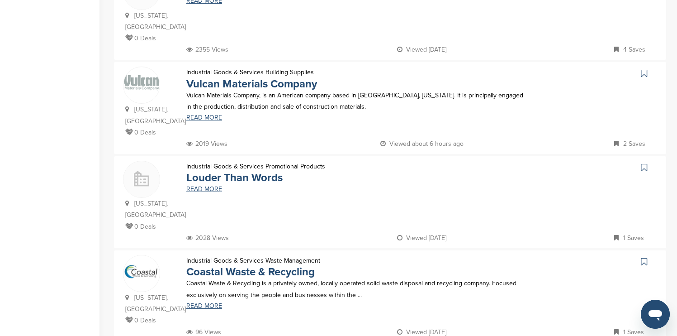
click at [432, 69] on icon at bounding box center [644, 73] width 6 height 9
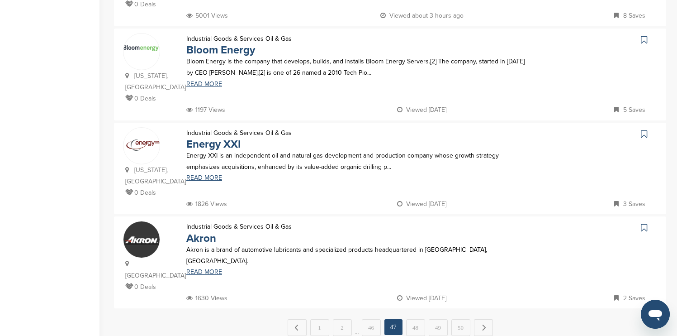
scroll to position [868, 0]
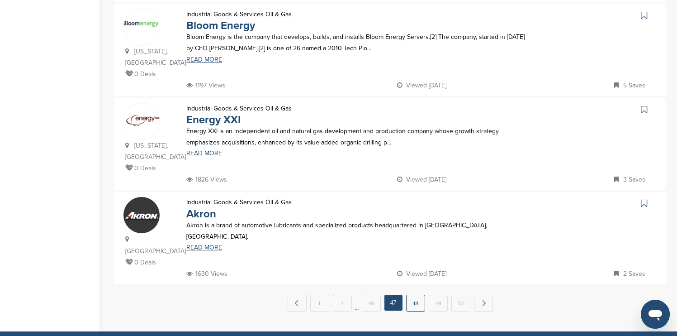
click at [418, 294] on link "48" at bounding box center [415, 302] width 19 height 17
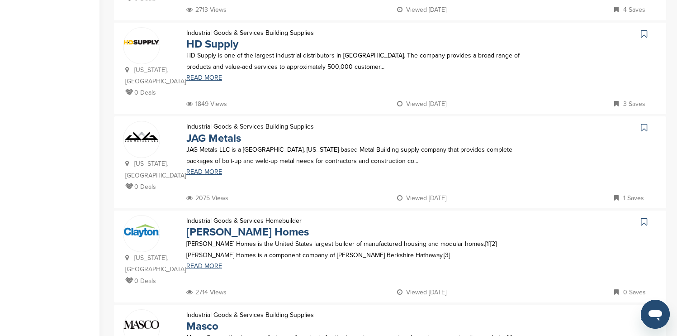
scroll to position [362, 0]
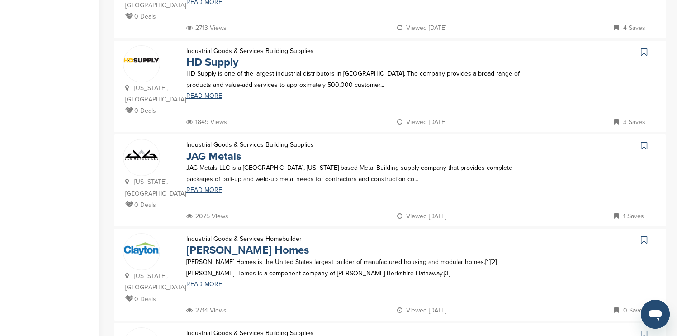
click at [432, 47] on icon at bounding box center [644, 51] width 6 height 9
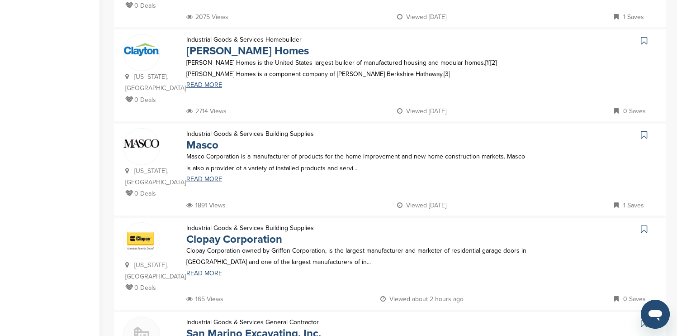
scroll to position [543, 0]
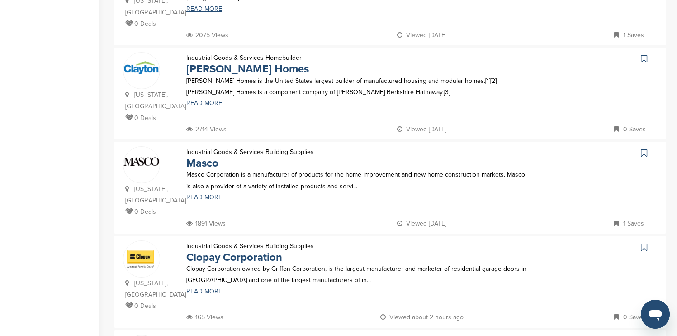
click at [432, 54] on icon at bounding box center [644, 58] width 6 height 9
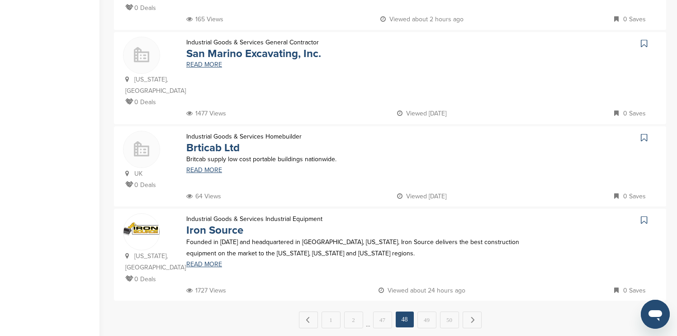
scroll to position [868, 0]
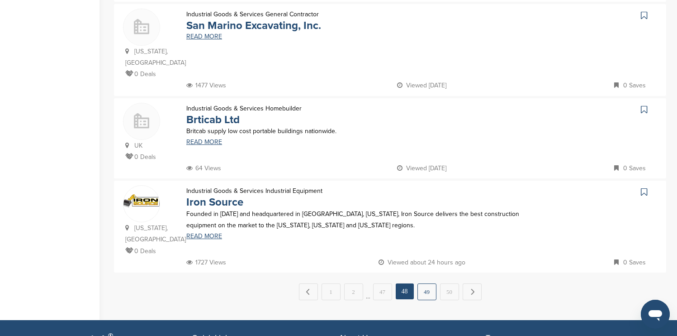
click at [431, 283] on link "49" at bounding box center [426, 291] width 19 height 17
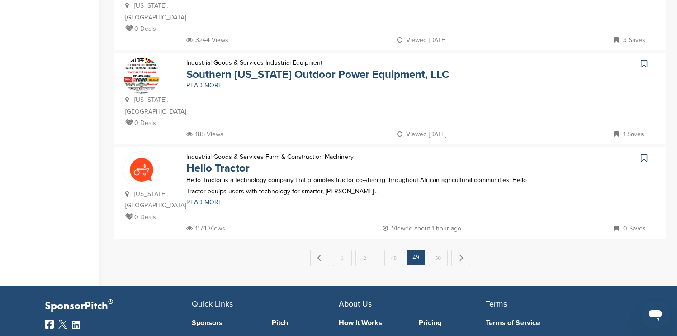
scroll to position [905, 0]
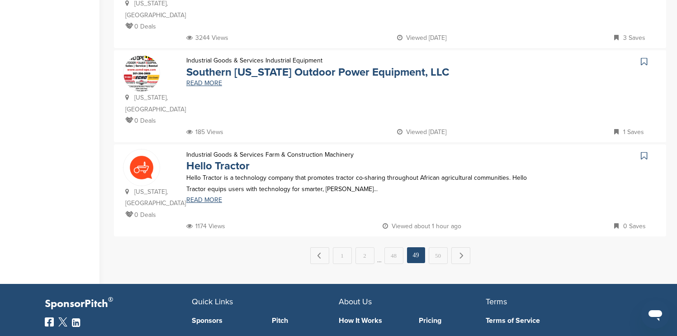
click at [431, 247] on link "50" at bounding box center [438, 255] width 19 height 17
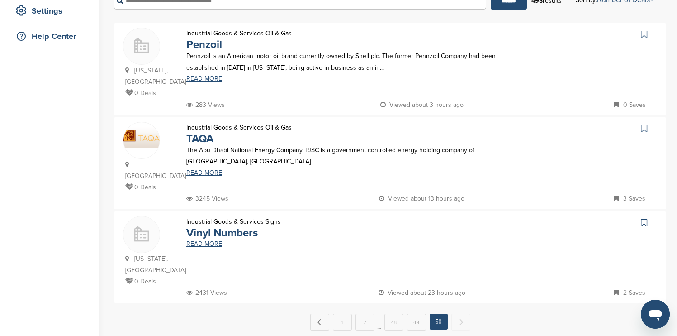
scroll to position [199, 0]
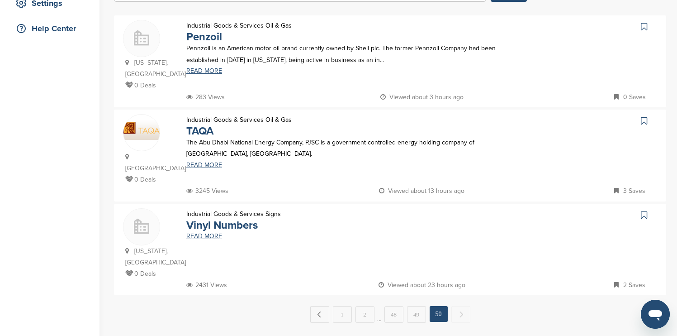
click at [432, 25] on icon at bounding box center [644, 26] width 6 height 9
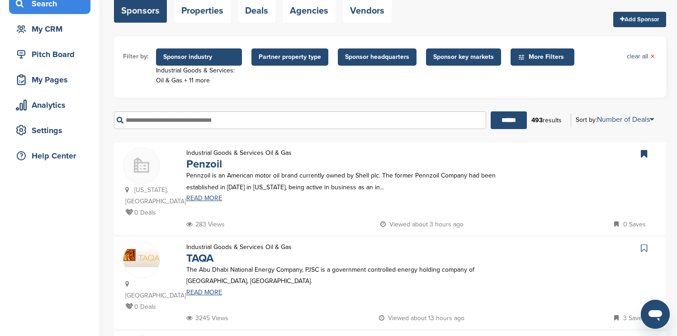
scroll to position [66, 0]
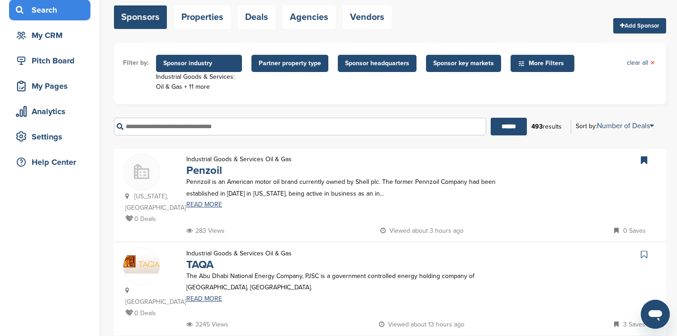
click at [194, 70] on span "Sponsor industry" at bounding box center [199, 63] width 86 height 17
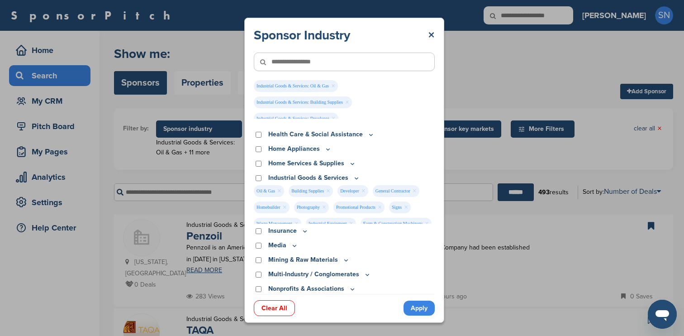
scroll to position [169, 0]
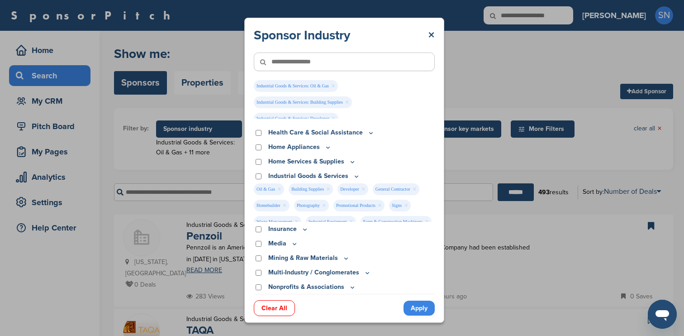
click at [275, 176] on p "Industrial Goods & Services" at bounding box center [314, 176] width 92 height 10
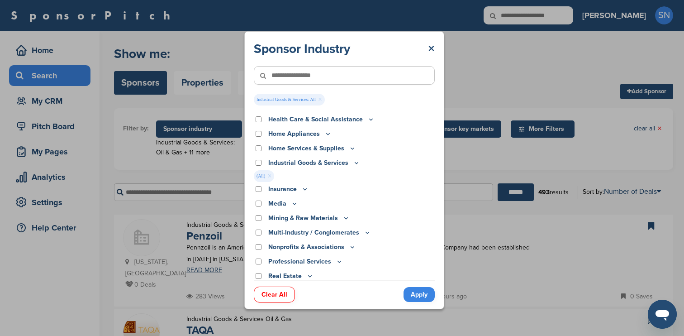
click at [353, 164] on icon at bounding box center [356, 163] width 7 height 8
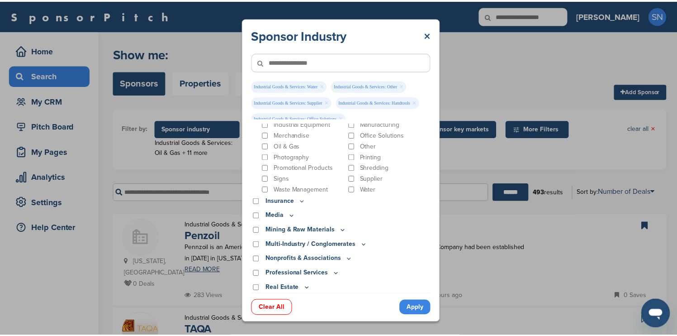
scroll to position [292, 0]
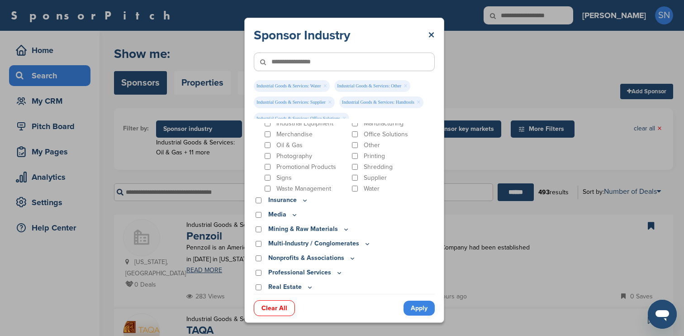
click at [420, 309] on link "Apply" at bounding box center [418, 307] width 31 height 15
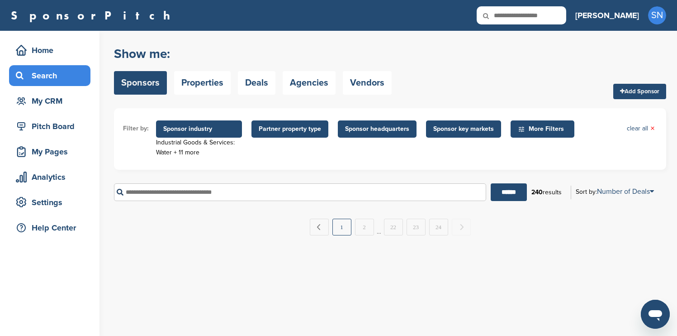
click at [344, 233] on link "1" at bounding box center [341, 226] width 19 height 17
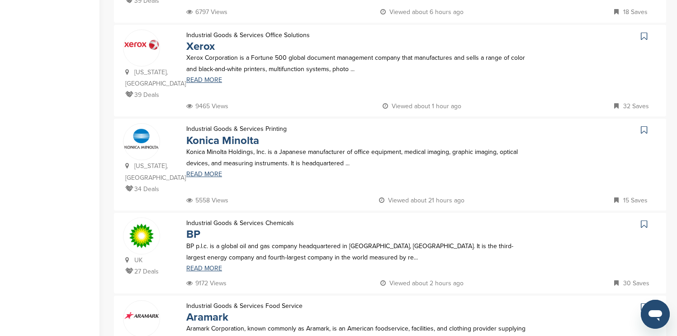
scroll to position [380, 0]
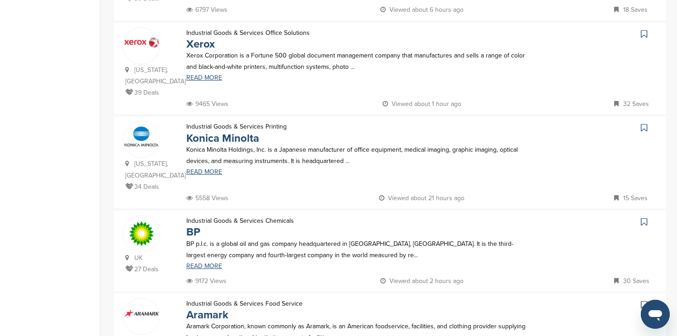
click at [432, 29] on icon at bounding box center [644, 33] width 6 height 9
click at [432, 217] on icon at bounding box center [644, 221] width 6 height 9
click at [432, 300] on icon at bounding box center [644, 304] width 6 height 9
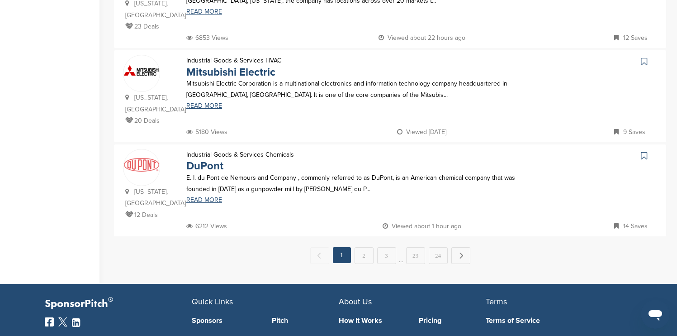
scroll to position [923, 0]
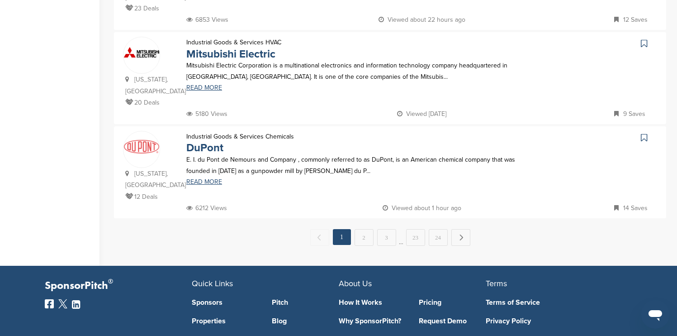
click at [432, 39] on icon at bounding box center [644, 43] width 6 height 9
click at [432, 133] on icon at bounding box center [644, 137] width 6 height 9
click at [432, 229] on link "Next →" at bounding box center [460, 237] width 19 height 16
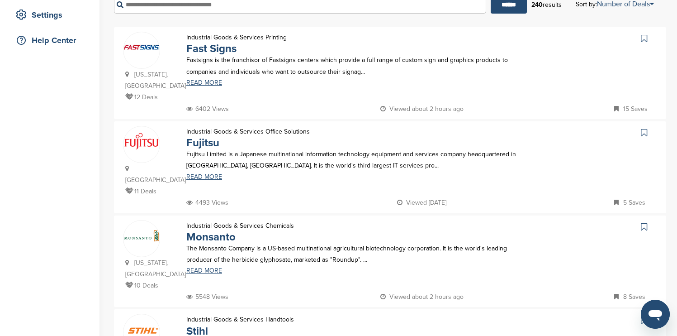
scroll to position [202, 0]
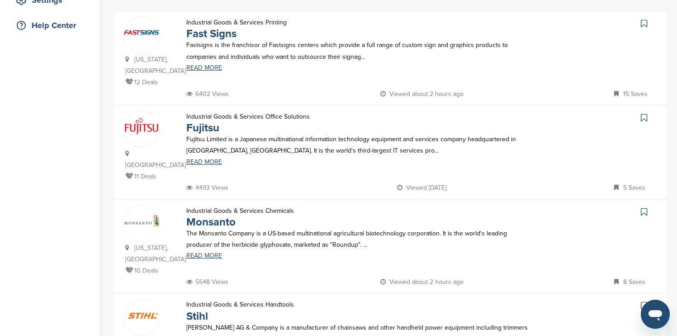
click at [432, 22] on icon at bounding box center [644, 23] width 6 height 9
click at [432, 207] on icon at bounding box center [644, 211] width 6 height 9
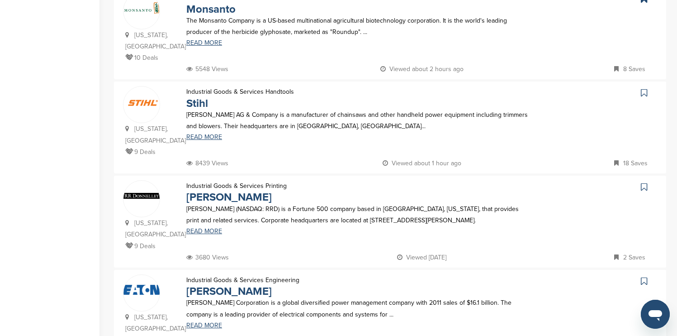
scroll to position [437, 0]
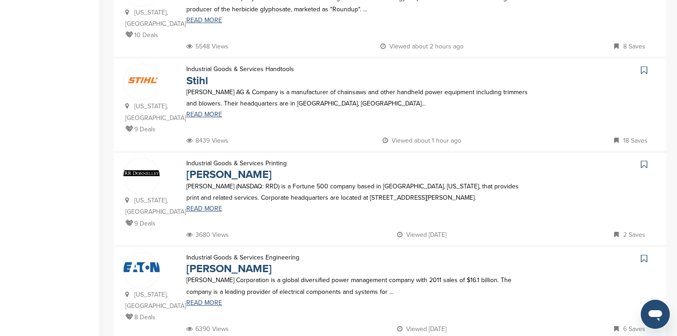
click at [432, 66] on icon at bounding box center [644, 70] width 6 height 9
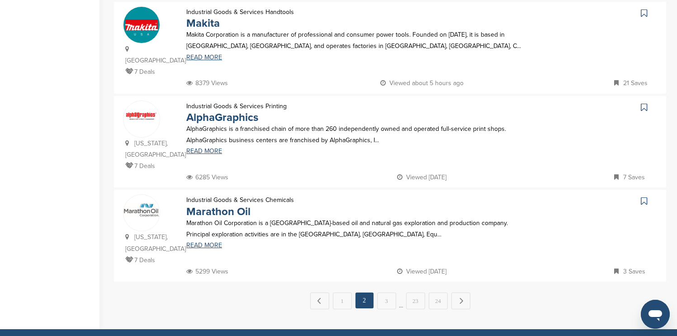
scroll to position [872, 0]
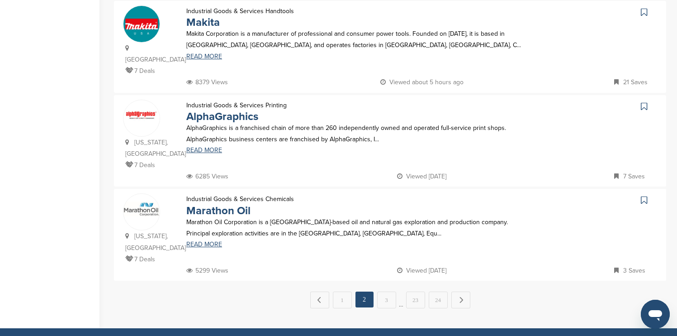
click at [432, 195] on icon at bounding box center [644, 199] width 6 height 9
click at [432, 291] on link "Next →" at bounding box center [460, 299] width 19 height 16
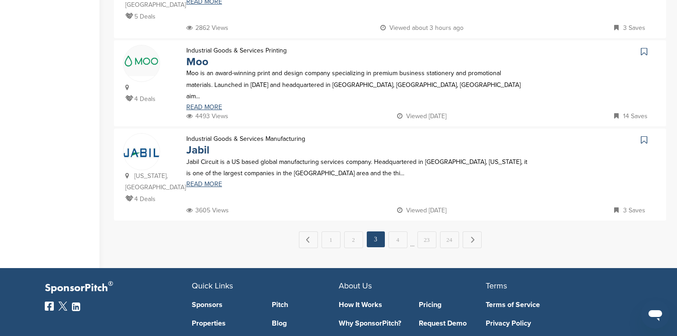
scroll to position [923, 0]
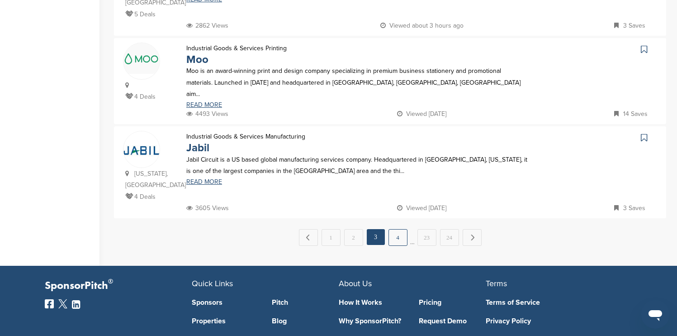
click at [401, 229] on link "4" at bounding box center [398, 237] width 19 height 17
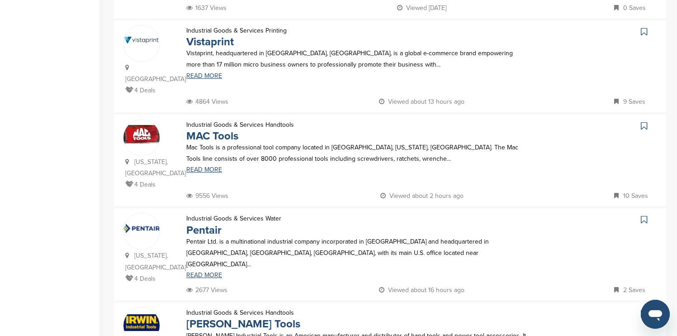
scroll to position [308, 0]
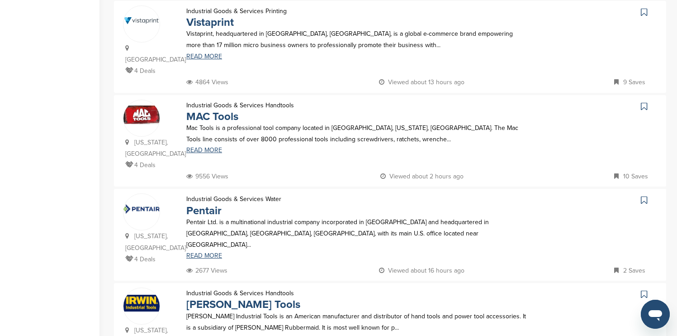
click at [432, 14] on icon at bounding box center [644, 12] width 6 height 9
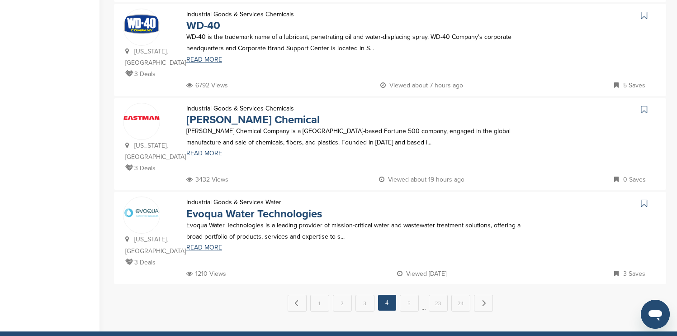
scroll to position [850, 0]
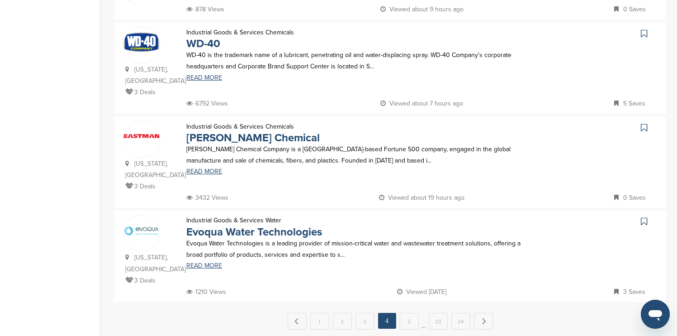
click at [432, 29] on icon at bounding box center [644, 33] width 6 height 9
click at [411, 313] on link "5" at bounding box center [409, 321] width 19 height 17
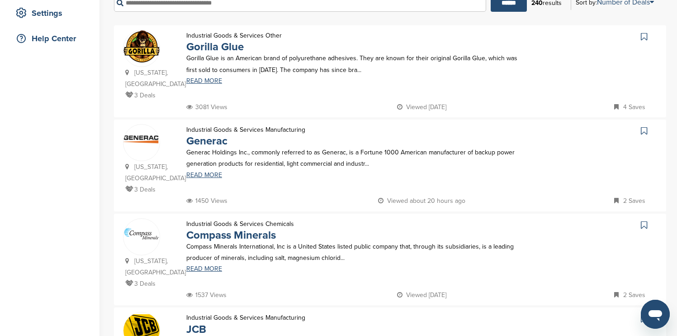
scroll to position [199, 0]
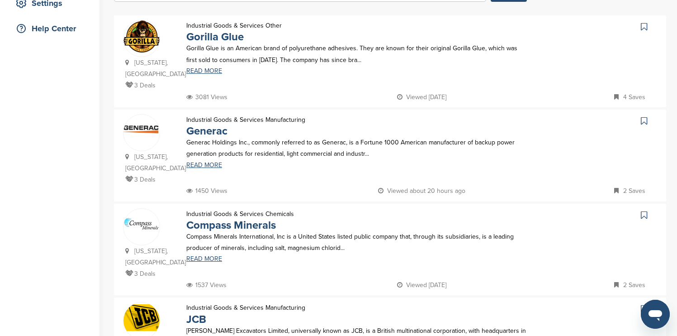
click at [432, 26] on icon at bounding box center [644, 26] width 6 height 9
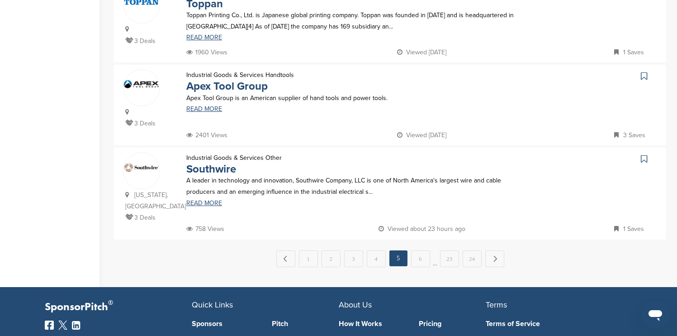
scroll to position [886, 0]
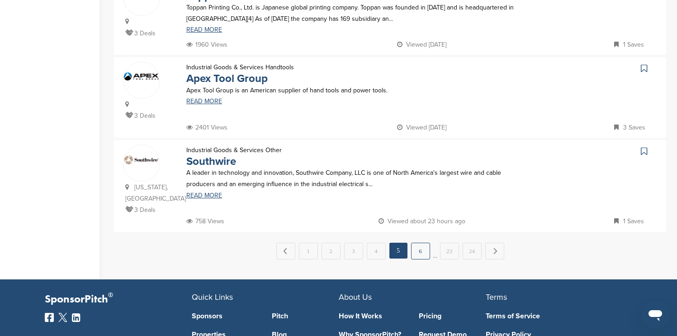
click at [422, 242] on link "6" at bounding box center [420, 250] width 19 height 17
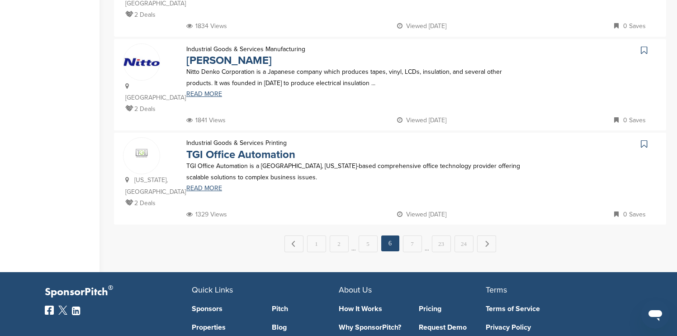
scroll to position [941, 0]
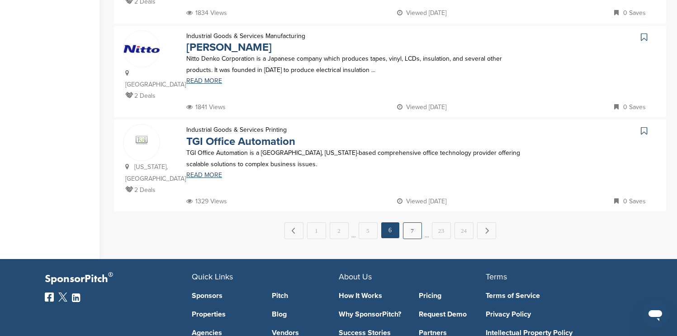
click at [411, 222] on link "7" at bounding box center [412, 230] width 19 height 17
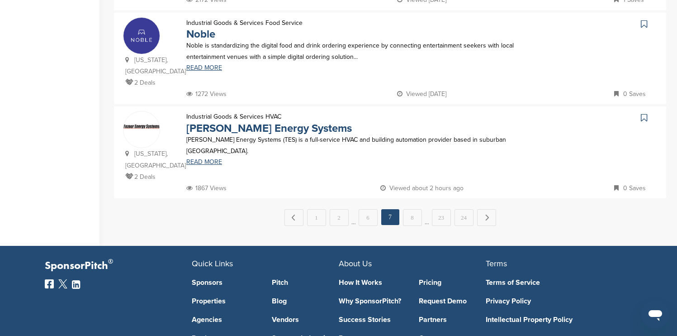
scroll to position [959, 0]
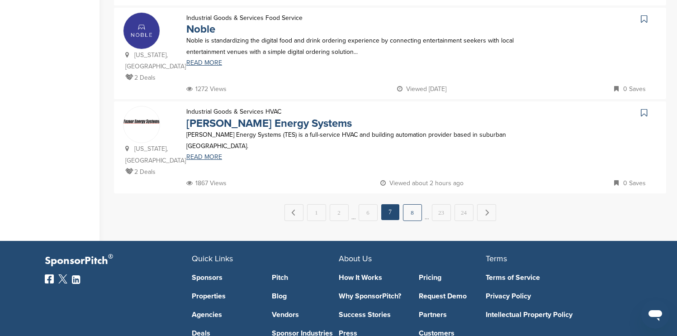
click at [408, 204] on link "8" at bounding box center [412, 212] width 19 height 17
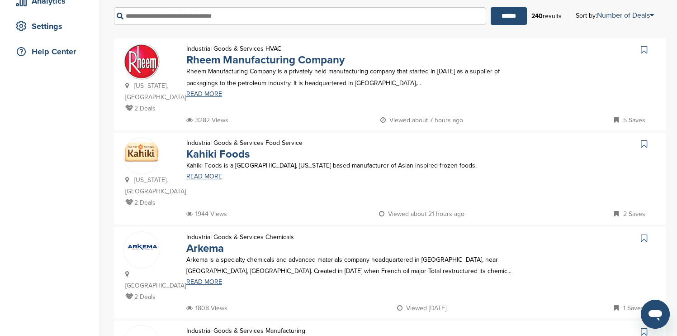
scroll to position [181, 0]
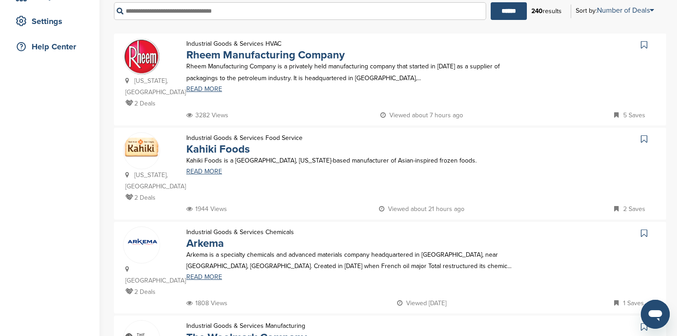
click at [432, 45] on icon at bounding box center [644, 44] width 6 height 9
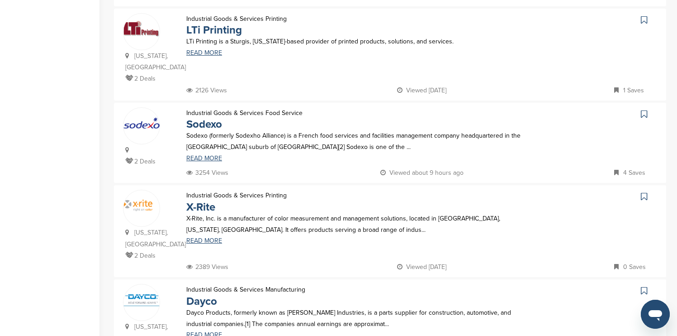
scroll to position [687, 0]
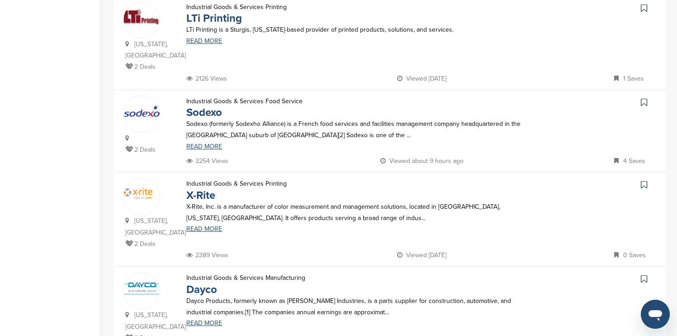
click at [432, 98] on icon at bounding box center [644, 102] width 6 height 9
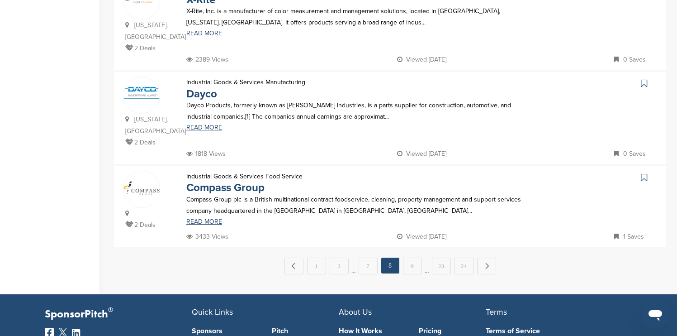
scroll to position [886, 0]
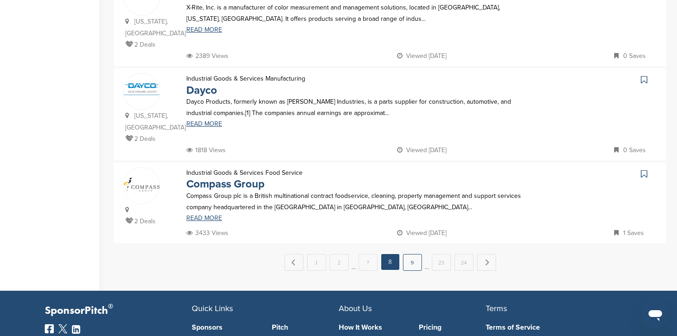
click at [418, 254] on link "9" at bounding box center [412, 262] width 19 height 17
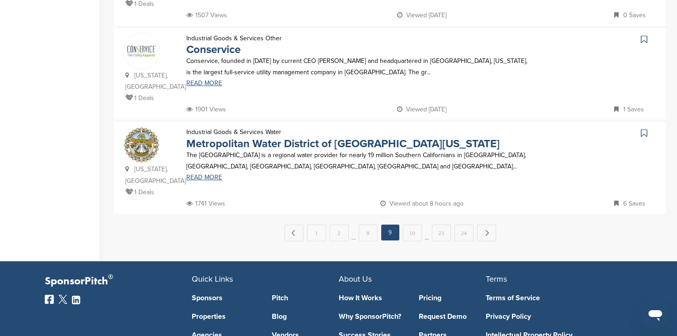
scroll to position [941, 0]
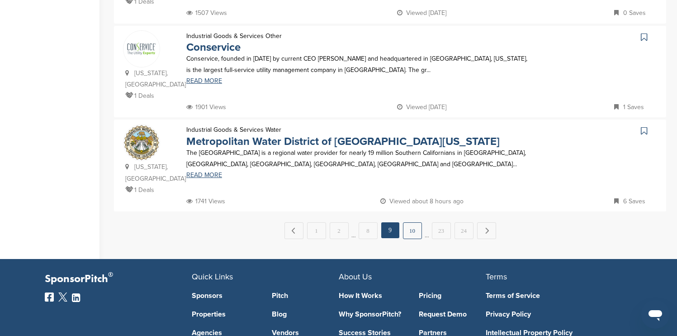
click at [407, 222] on link "10" at bounding box center [412, 230] width 19 height 17
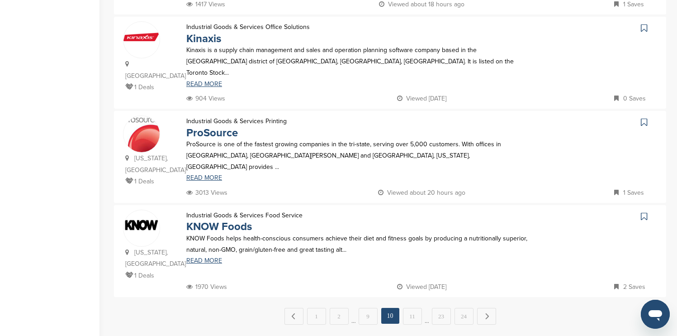
scroll to position [868, 0]
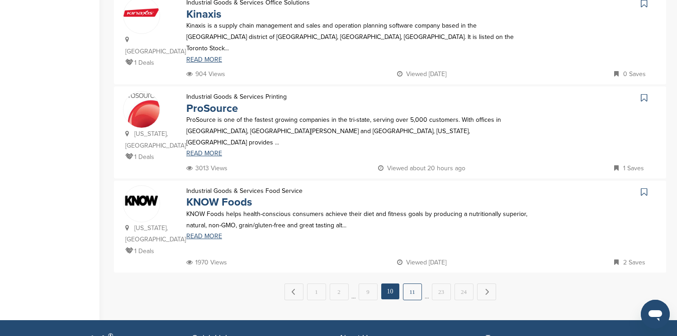
click at [414, 283] on link "11" at bounding box center [412, 291] width 19 height 17
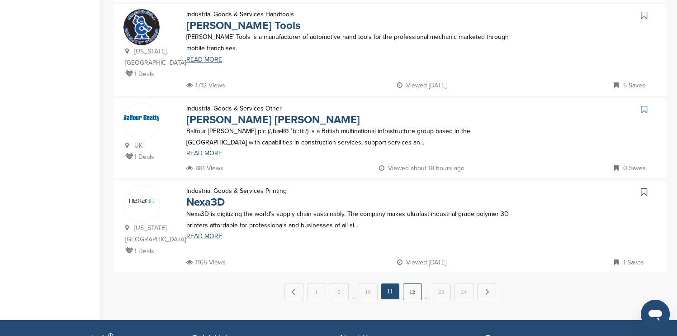
click at [414, 283] on link "12" at bounding box center [412, 291] width 19 height 17
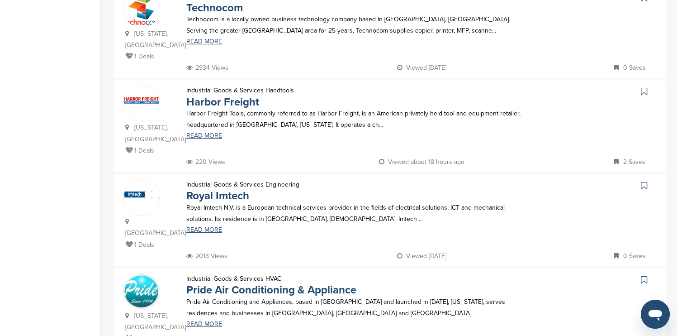
scroll to position [669, 0]
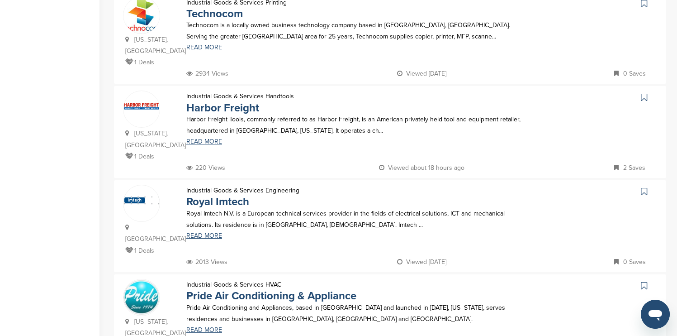
click at [432, 93] on icon at bounding box center [644, 97] width 6 height 9
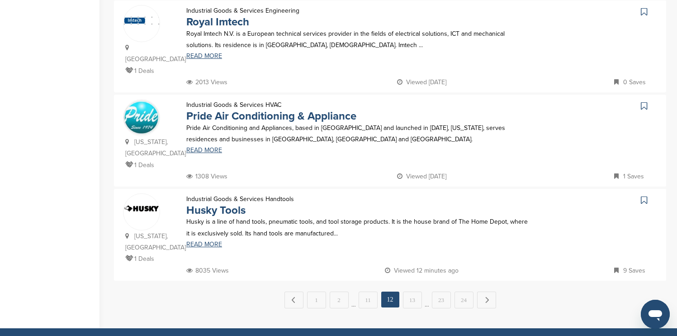
scroll to position [868, 0]
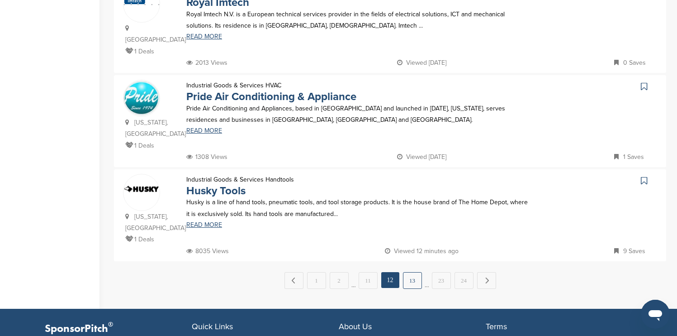
click at [415, 272] on link "13" at bounding box center [412, 280] width 19 height 17
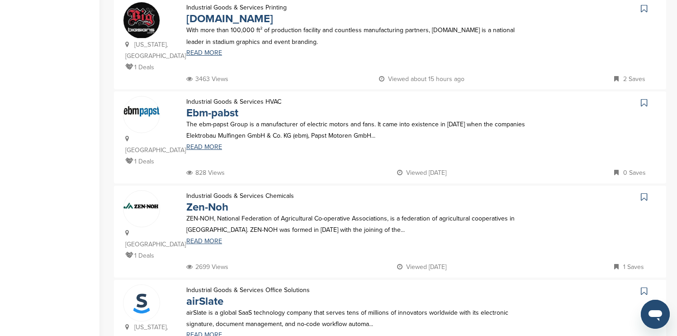
scroll to position [687, 0]
click at [432, 13] on icon at bounding box center [644, 8] width 6 height 9
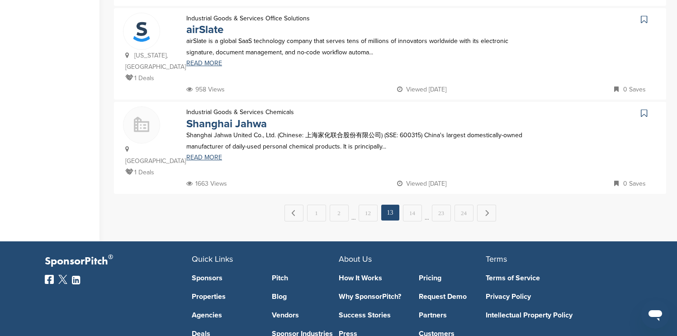
scroll to position [959, 0]
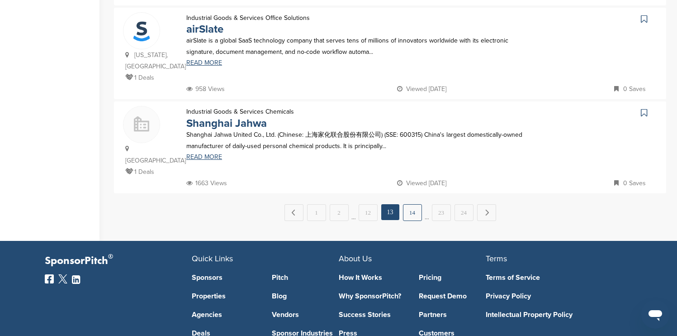
click at [414, 204] on link "14" at bounding box center [412, 212] width 19 height 17
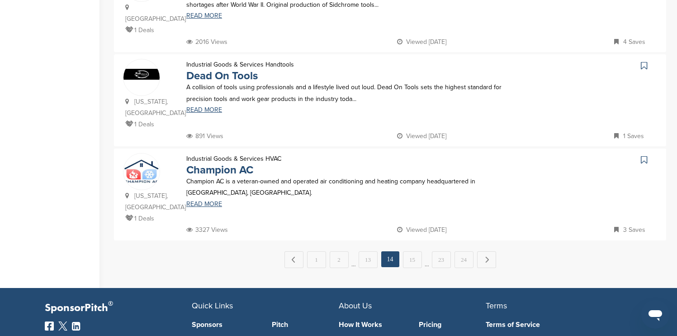
scroll to position [886, 0]
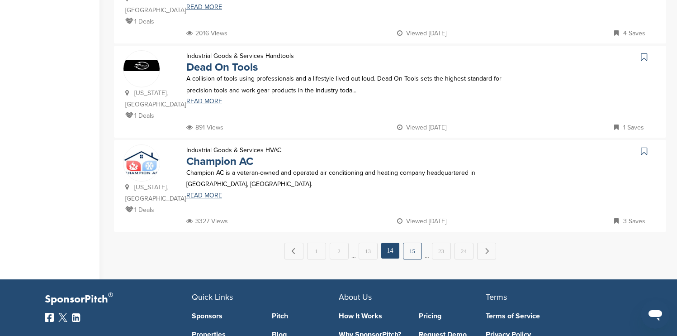
click at [414, 242] on link "15" at bounding box center [412, 250] width 19 height 17
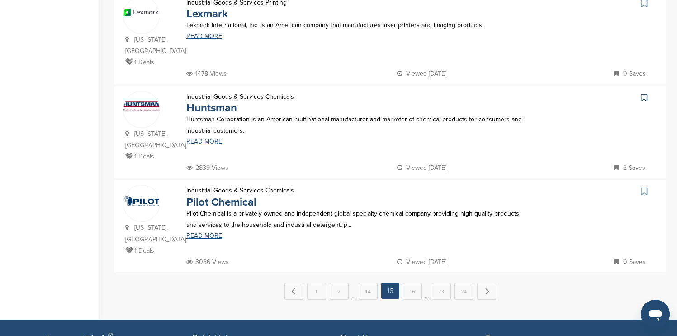
scroll to position [905, 0]
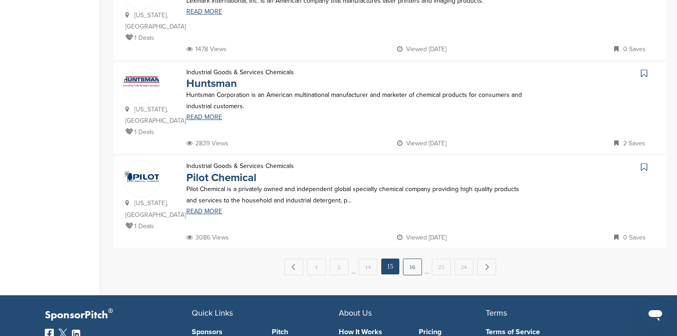
click at [414, 258] on link "16" at bounding box center [412, 266] width 19 height 17
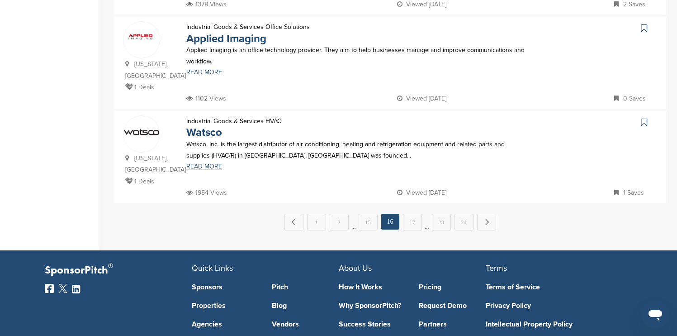
scroll to position [941, 0]
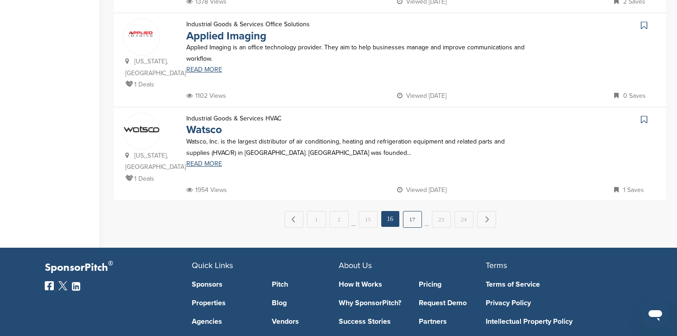
click at [413, 211] on link "17" at bounding box center [412, 219] width 19 height 17
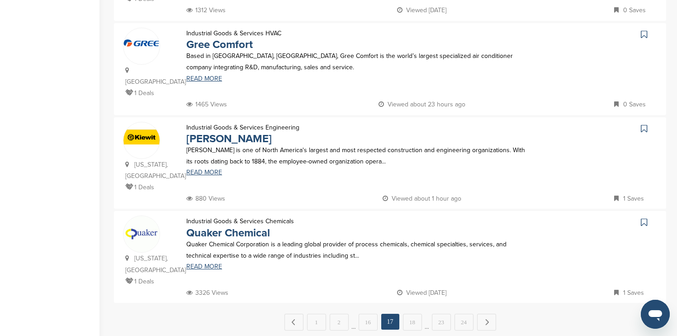
scroll to position [850, 0]
click at [413, 313] on link "18" at bounding box center [412, 321] width 19 height 17
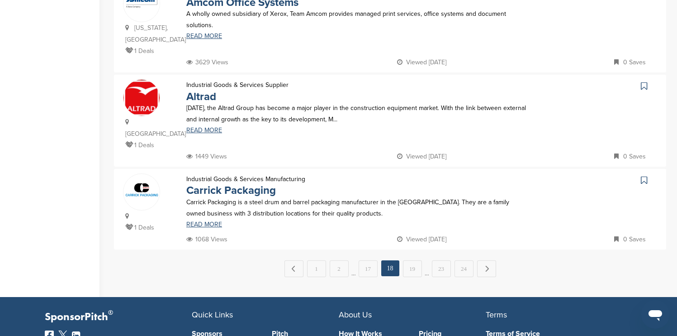
scroll to position [886, 0]
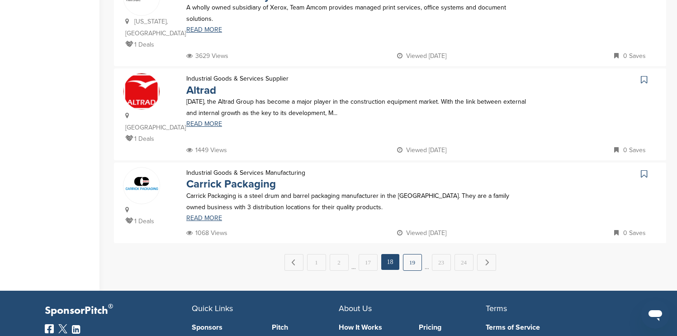
click at [412, 254] on link "19" at bounding box center [412, 262] width 19 height 17
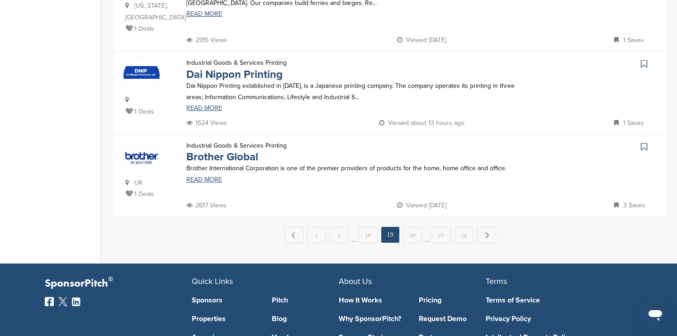
scroll to position [905, 0]
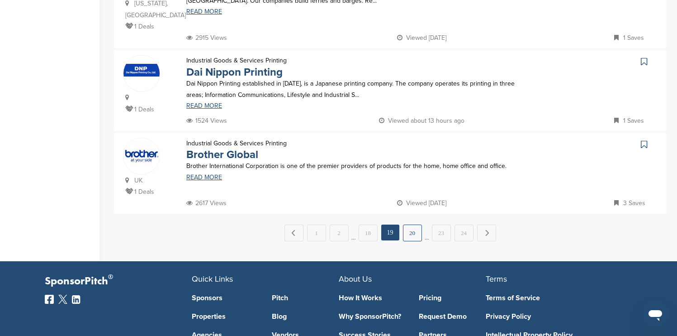
click at [414, 224] on link "20" at bounding box center [412, 232] width 19 height 17
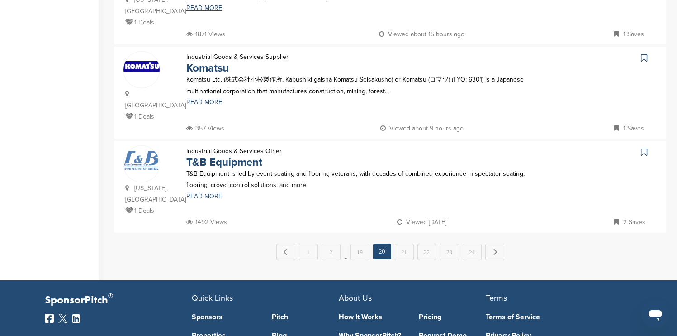
scroll to position [886, 0]
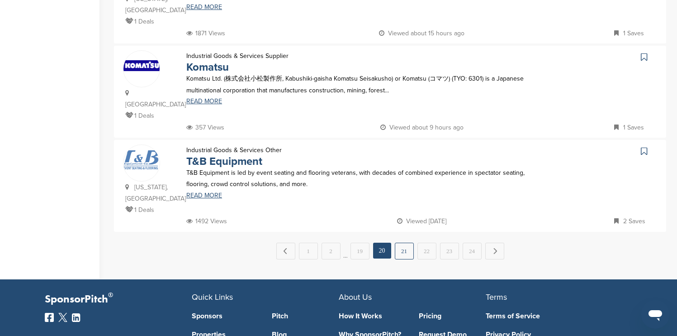
click at [410, 242] on link "21" at bounding box center [404, 250] width 19 height 17
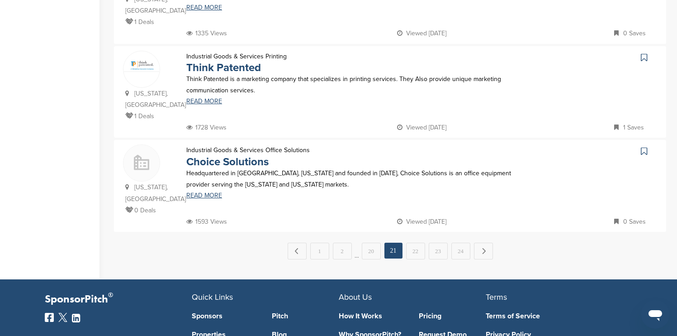
scroll to position [923, 0]
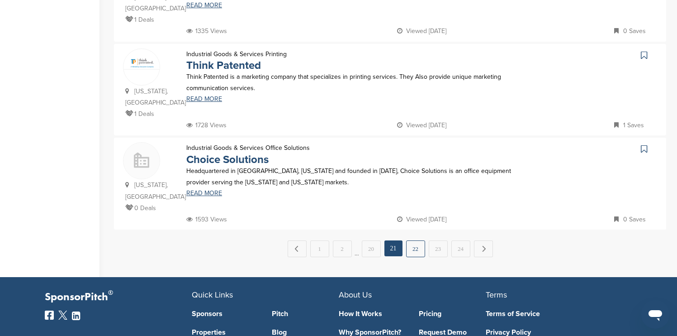
click at [411, 240] on link "22" at bounding box center [415, 248] width 19 height 17
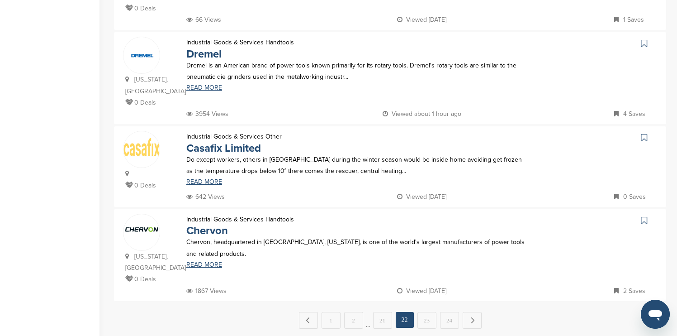
scroll to position [827, 0]
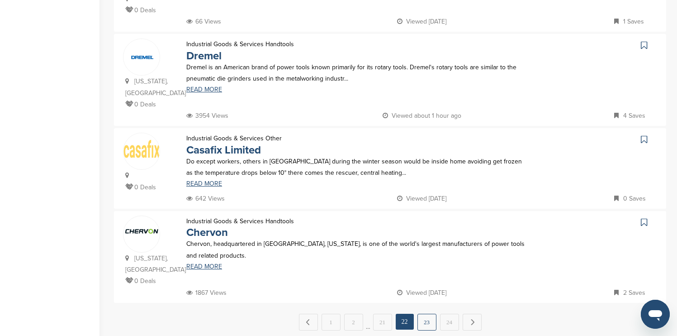
click at [426, 313] on link "23" at bounding box center [426, 321] width 19 height 17
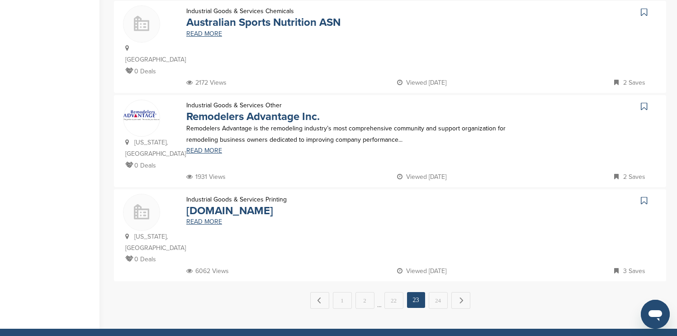
scroll to position [850, 0]
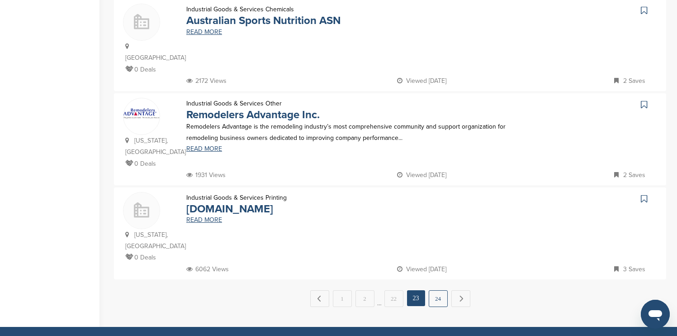
click at [432, 290] on link "24" at bounding box center [438, 298] width 19 height 17
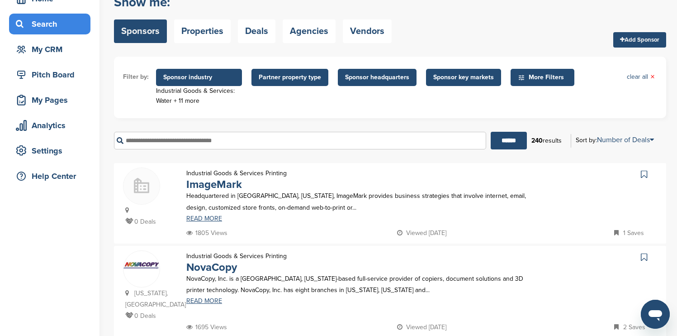
scroll to position [28, 0]
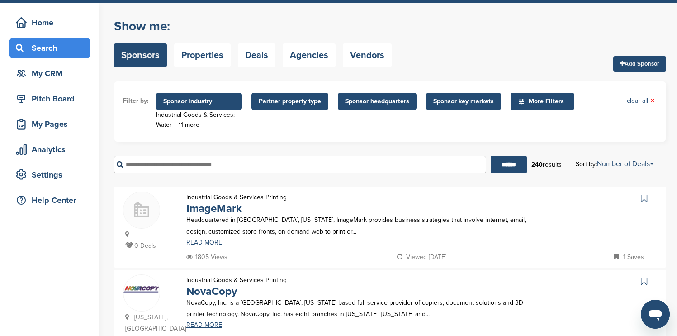
click at [213, 97] on span "Sponsor industry" at bounding box center [198, 101] width 71 height 10
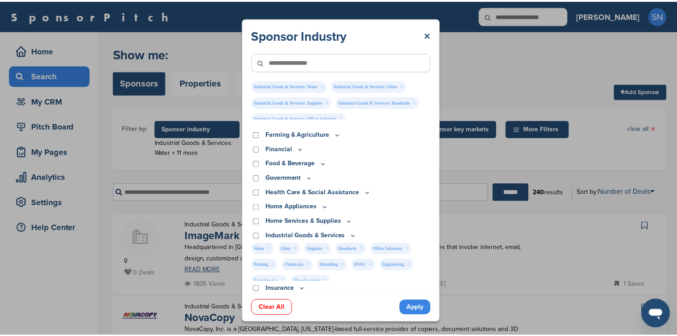
scroll to position [109, 0]
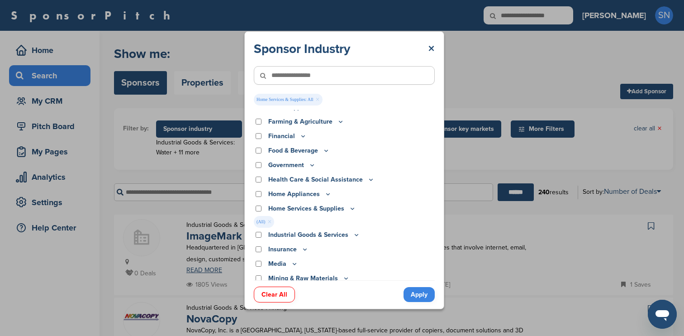
click at [419, 300] on link "Apply" at bounding box center [418, 294] width 31 height 15
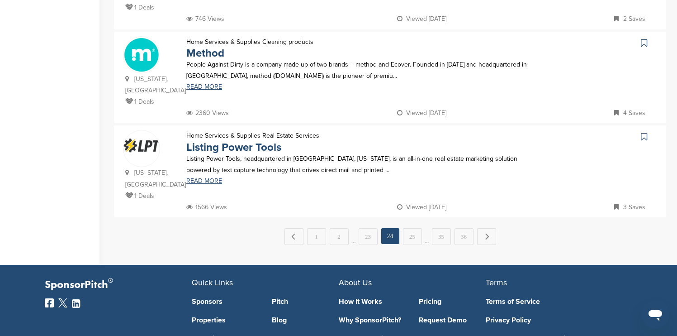
scroll to position [931, 0]
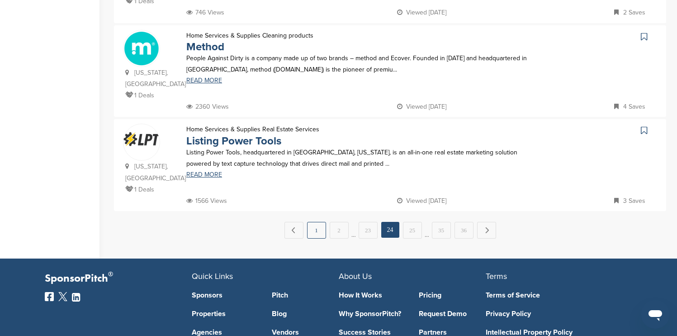
click at [312, 222] on link "1" at bounding box center [316, 230] width 19 height 17
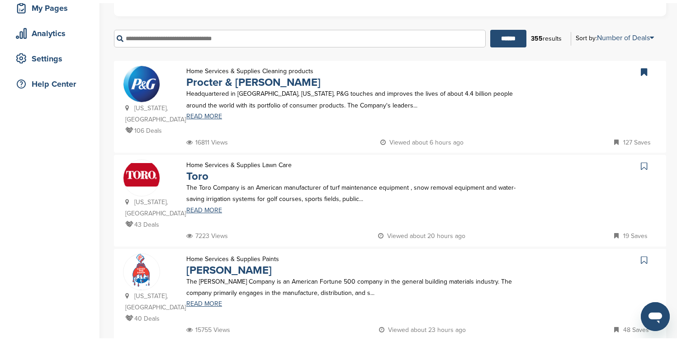
scroll to position [0, 0]
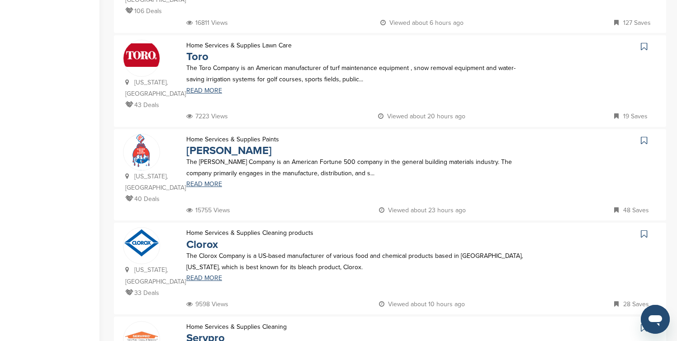
scroll to position [271, 0]
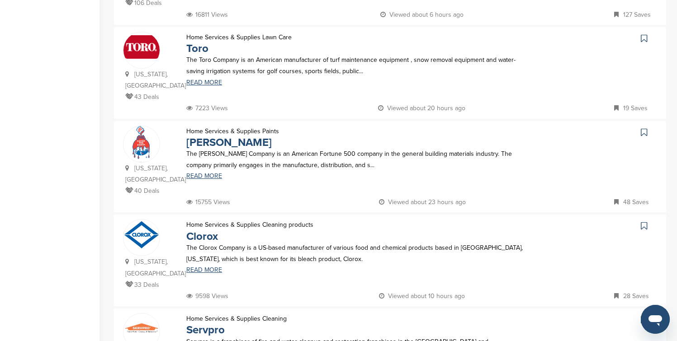
click at [432, 34] on icon at bounding box center [644, 38] width 6 height 9
click at [432, 128] on icon at bounding box center [644, 132] width 6 height 9
click at [432, 222] on icon at bounding box center [644, 226] width 6 height 9
click at [432, 316] on icon at bounding box center [644, 320] width 6 height 9
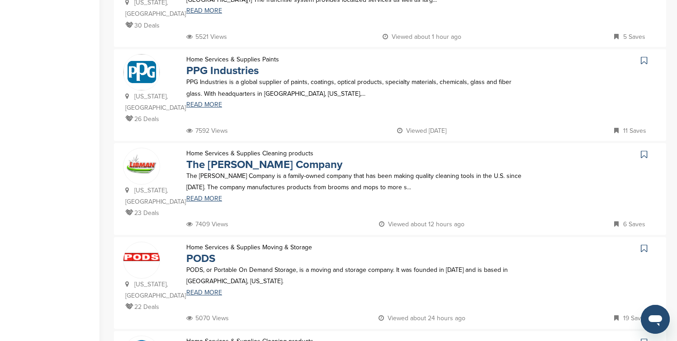
scroll to position [633, 0]
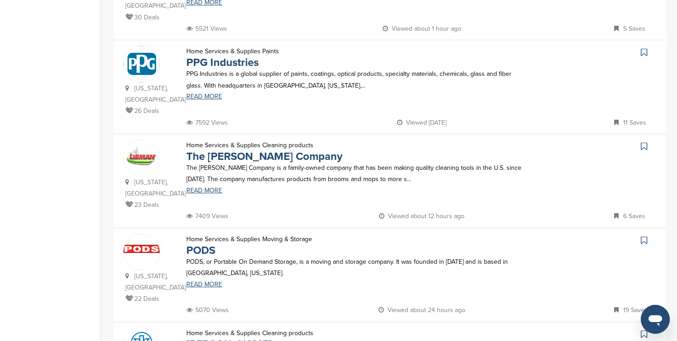
click at [432, 48] on icon at bounding box center [644, 52] width 6 height 9
click at [432, 236] on icon at bounding box center [644, 240] width 6 height 9
click at [432, 330] on icon at bounding box center [644, 334] width 6 height 9
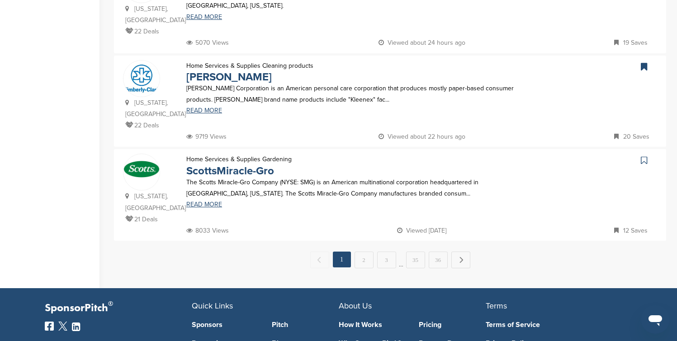
scroll to position [905, 0]
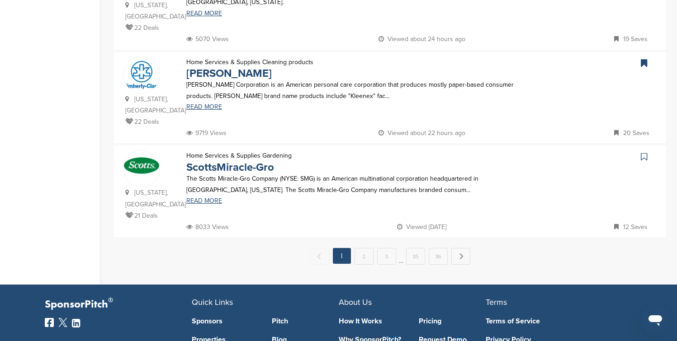
click at [432, 152] on icon at bounding box center [644, 156] width 6 height 9
click at [368, 248] on link "2" at bounding box center [364, 256] width 19 height 17
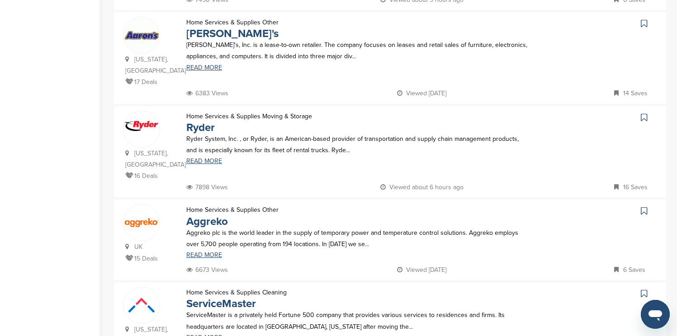
scroll to position [289, 0]
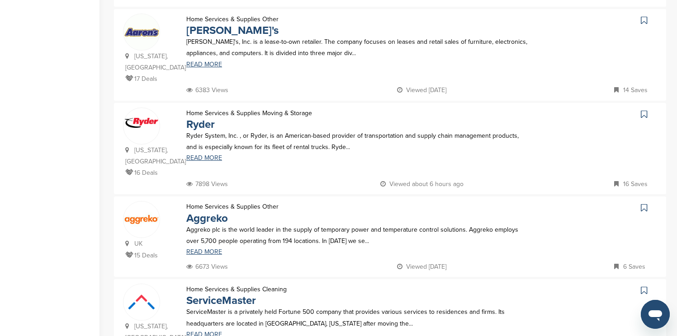
click at [432, 21] on icon at bounding box center [644, 20] width 6 height 9
click at [432, 110] on icon at bounding box center [644, 114] width 6 height 9
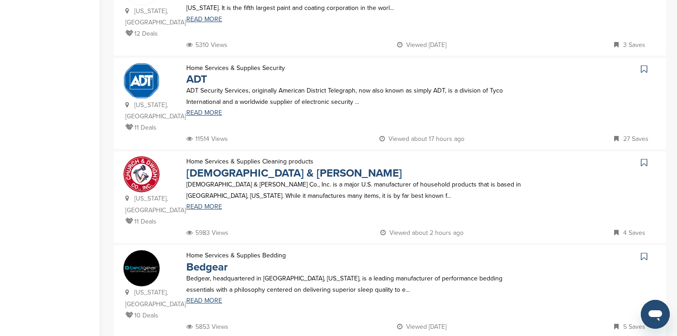
scroll to position [724, 0]
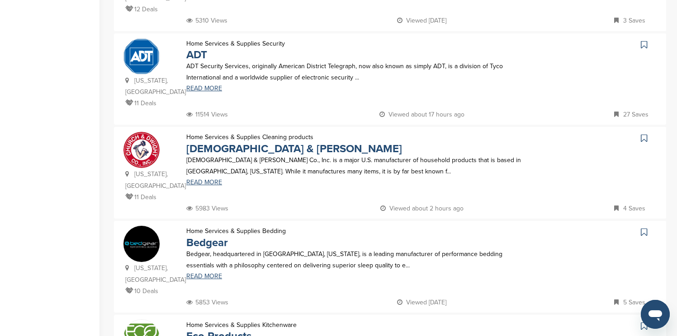
click at [432, 40] on icon at bounding box center [644, 44] width 6 height 9
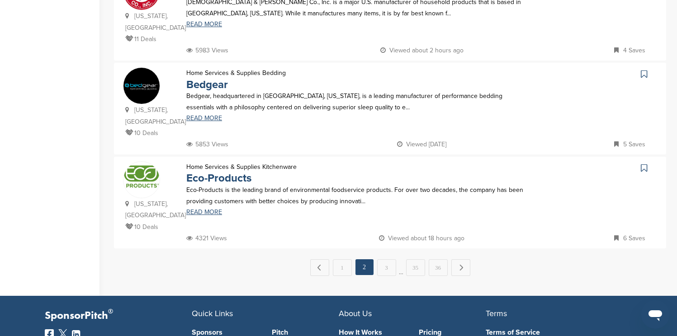
scroll to position [886, 0]
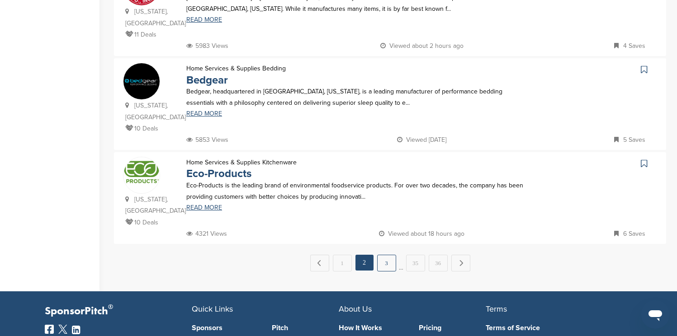
click at [390, 255] on link "3" at bounding box center [386, 263] width 19 height 17
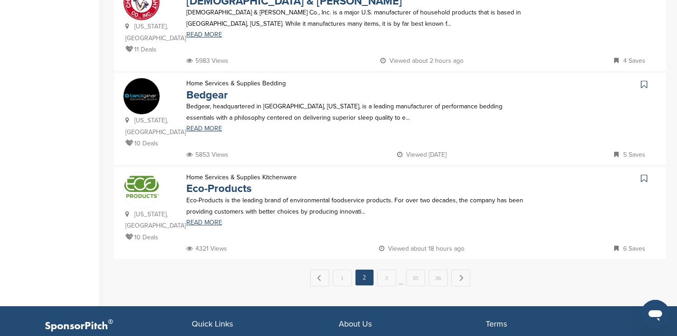
scroll to position [0, 0]
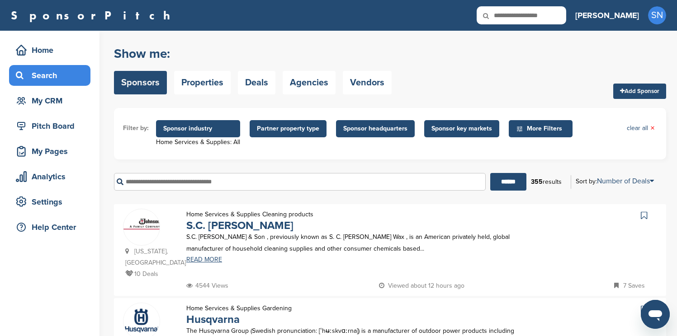
click at [432, 216] on icon at bounding box center [644, 215] width 6 height 9
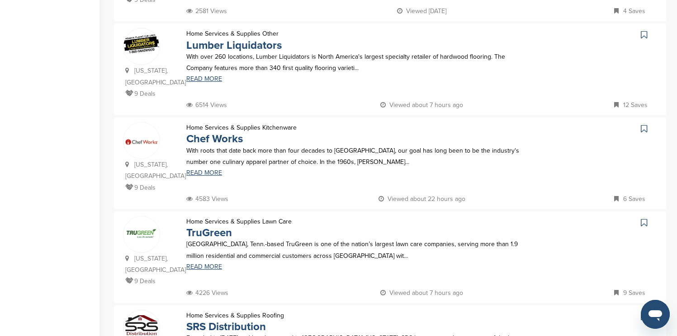
scroll to position [470, 0]
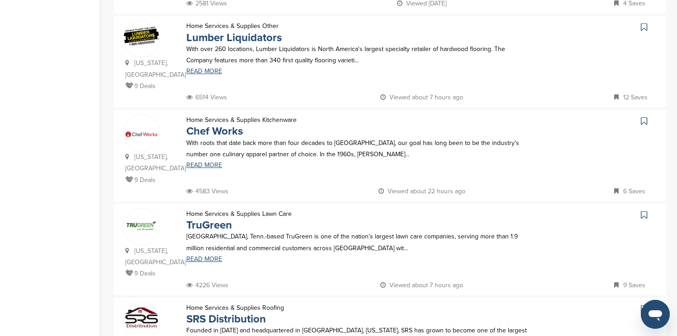
click at [432, 23] on icon at bounding box center [644, 27] width 6 height 9
click at [432, 211] on icon at bounding box center [644, 215] width 6 height 9
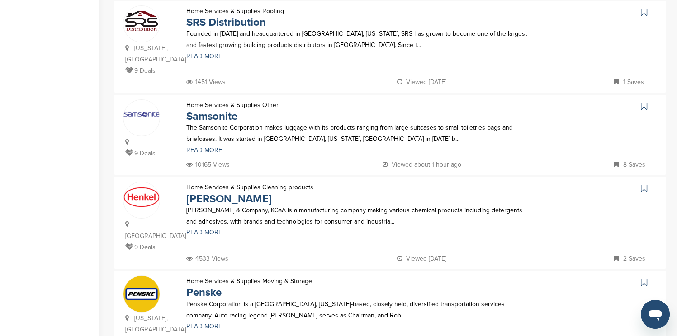
scroll to position [796, 0]
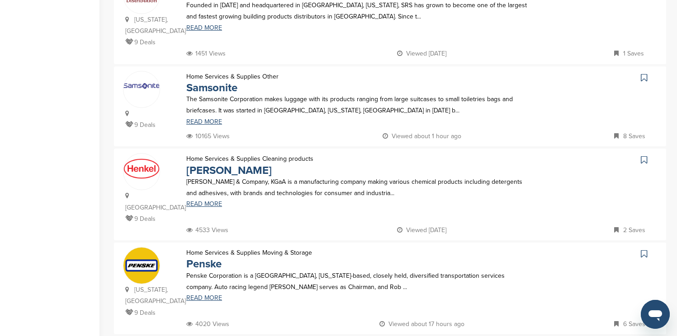
click at [432, 73] on icon at bounding box center [644, 77] width 6 height 9
click at [432, 250] on icon at bounding box center [644, 254] width 6 height 9
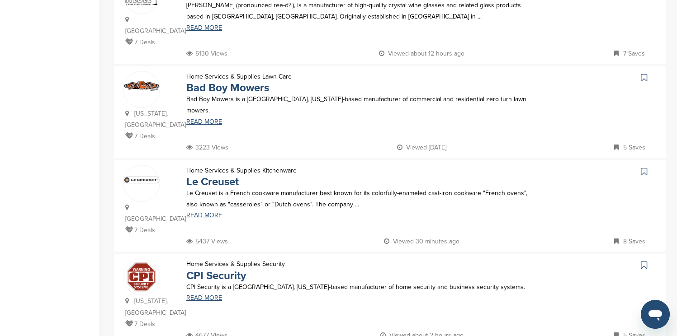
scroll to position [0, 0]
